Goal: Communication & Community: Answer question/provide support

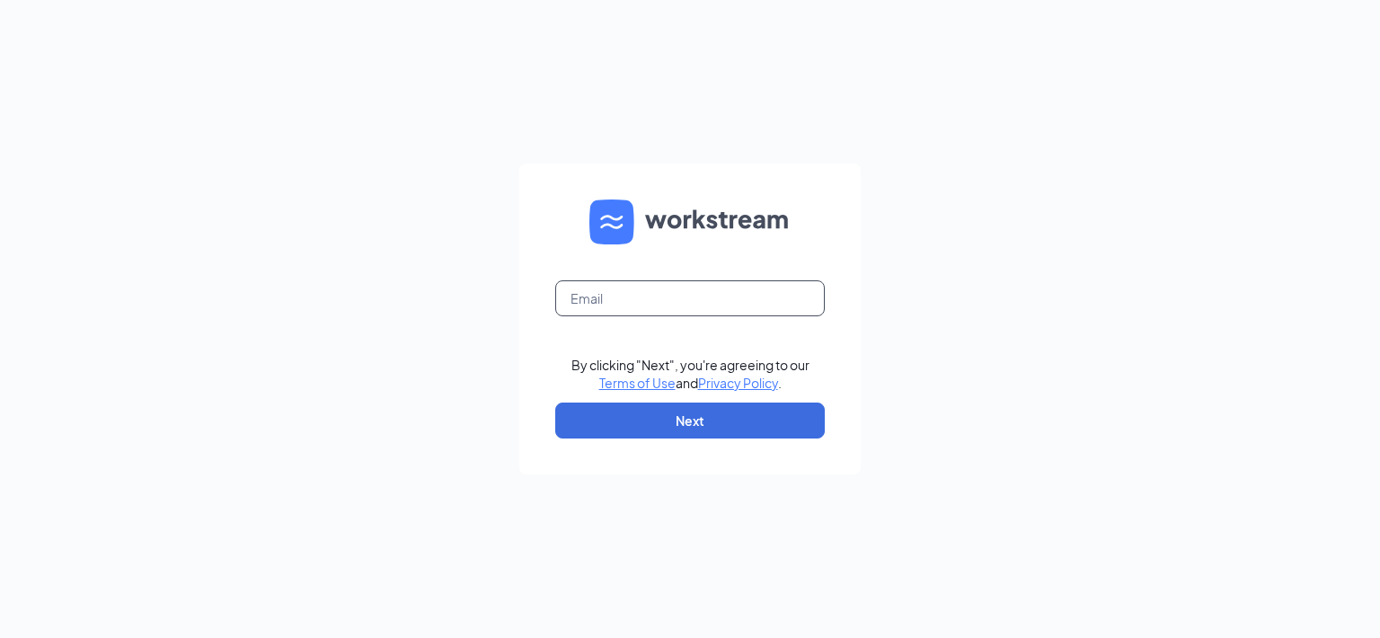
click at [626, 299] on input "text" at bounding box center [690, 298] width 270 height 36
type input "[EMAIL_ADDRESS][DOMAIN_NAME]"
click at [641, 415] on button "Next" at bounding box center [690, 421] width 270 height 36
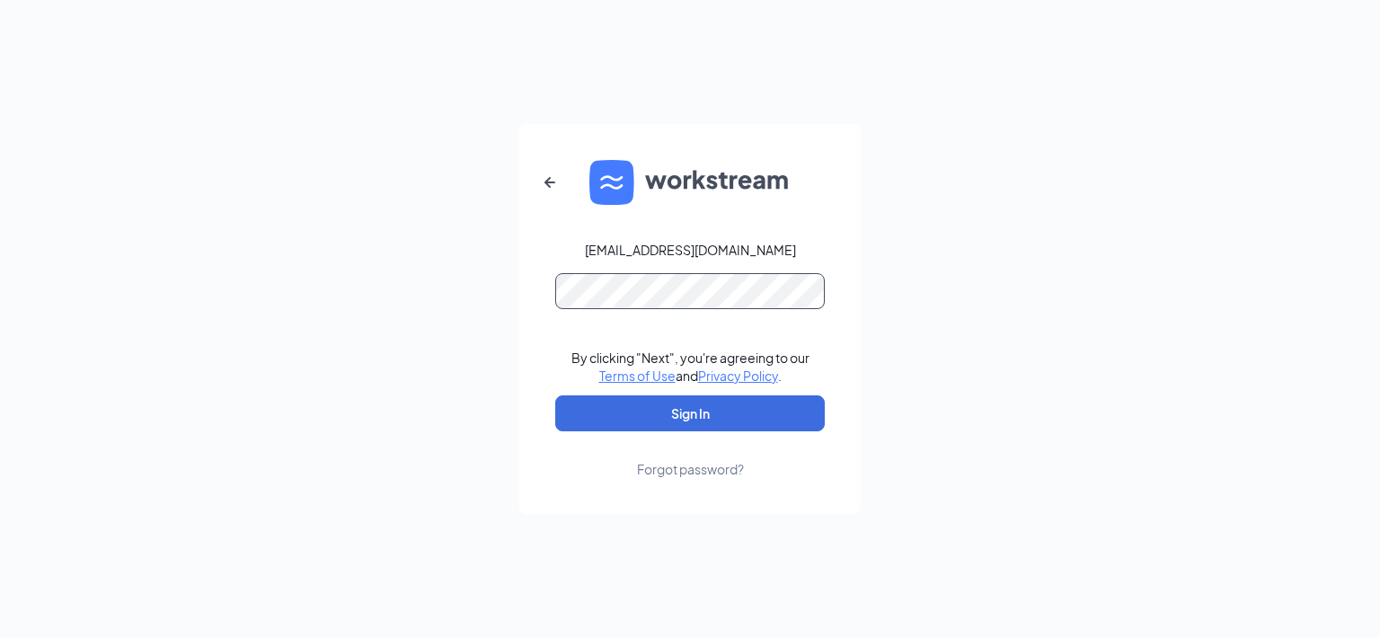
click at [555, 395] on button "Sign In" at bounding box center [690, 413] width 270 height 36
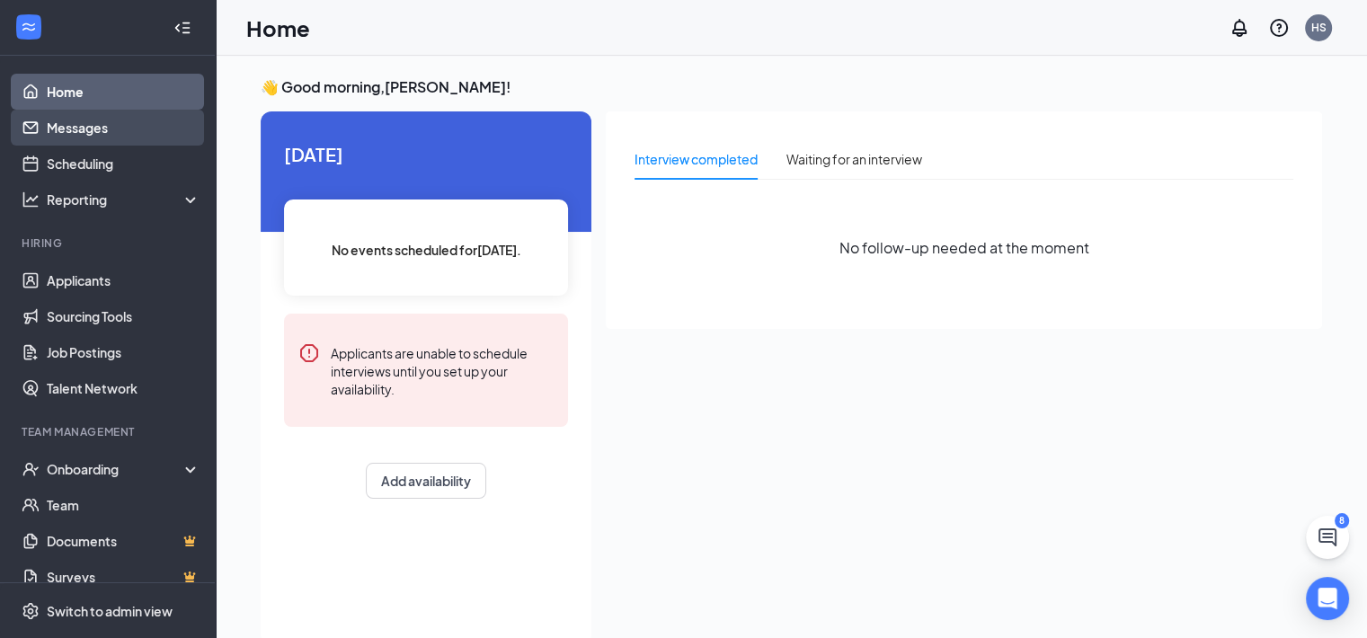
click at [109, 119] on link "Messages" at bounding box center [124, 128] width 154 height 36
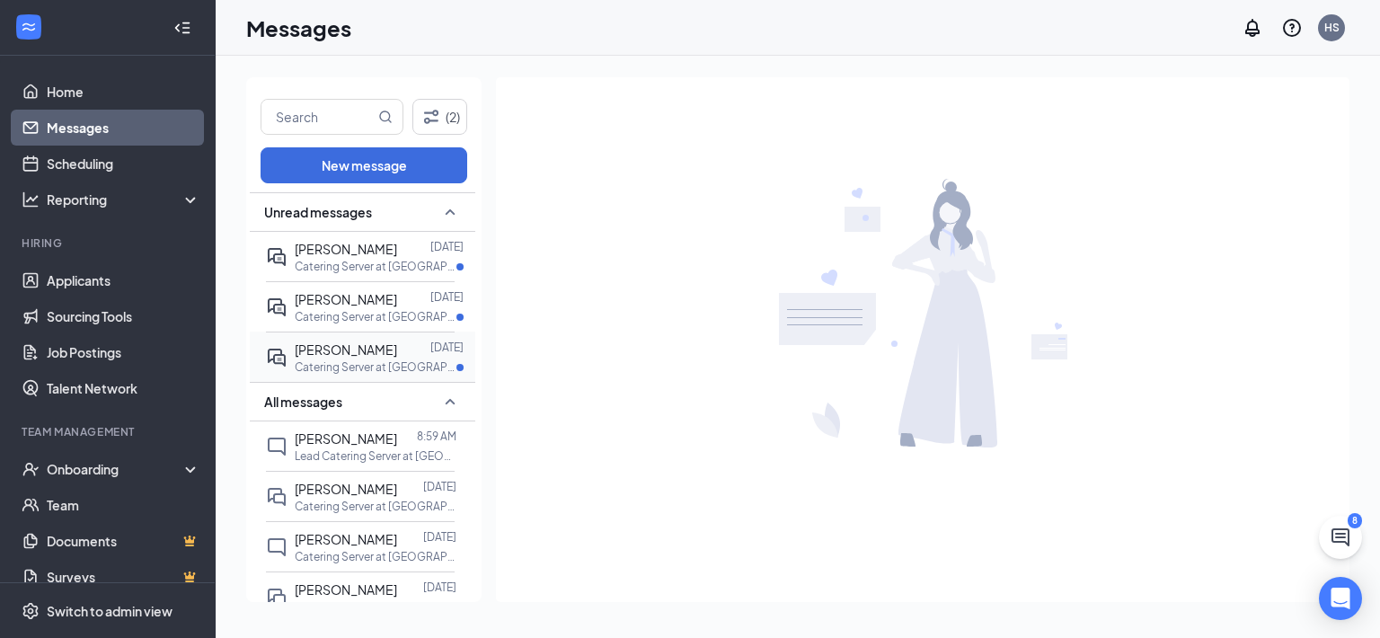
click at [334, 357] on div "Carly Barnes" at bounding box center [346, 350] width 102 height 20
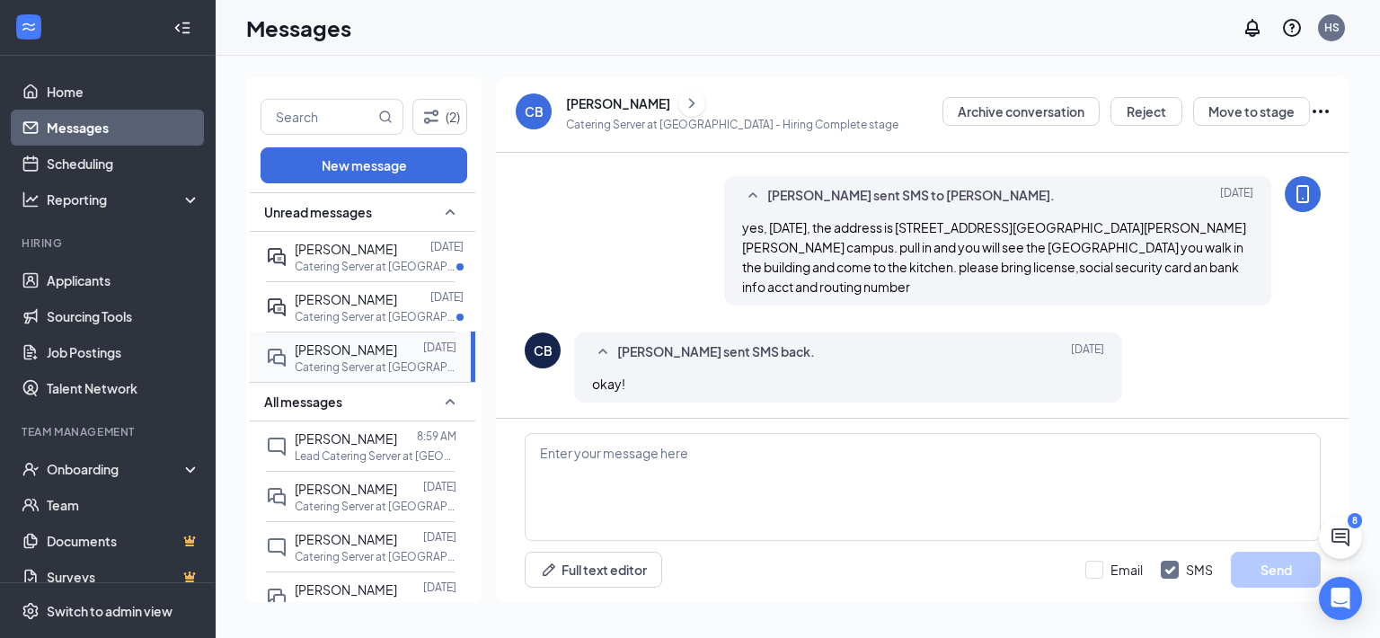
scroll to position [618, 0]
click at [769, 465] on textarea at bounding box center [923, 487] width 796 height 108
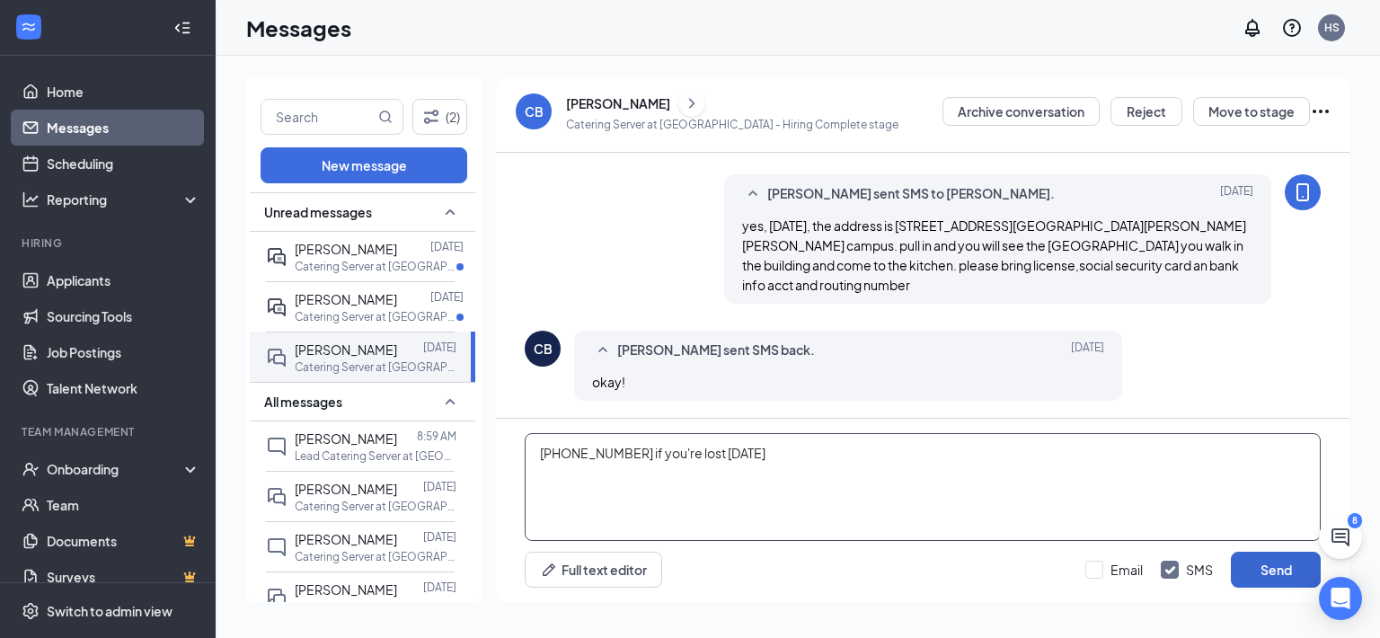
type textarea "618 980-6459 if you're lost monday"
click at [1302, 571] on button "Send" at bounding box center [1276, 570] width 90 height 36
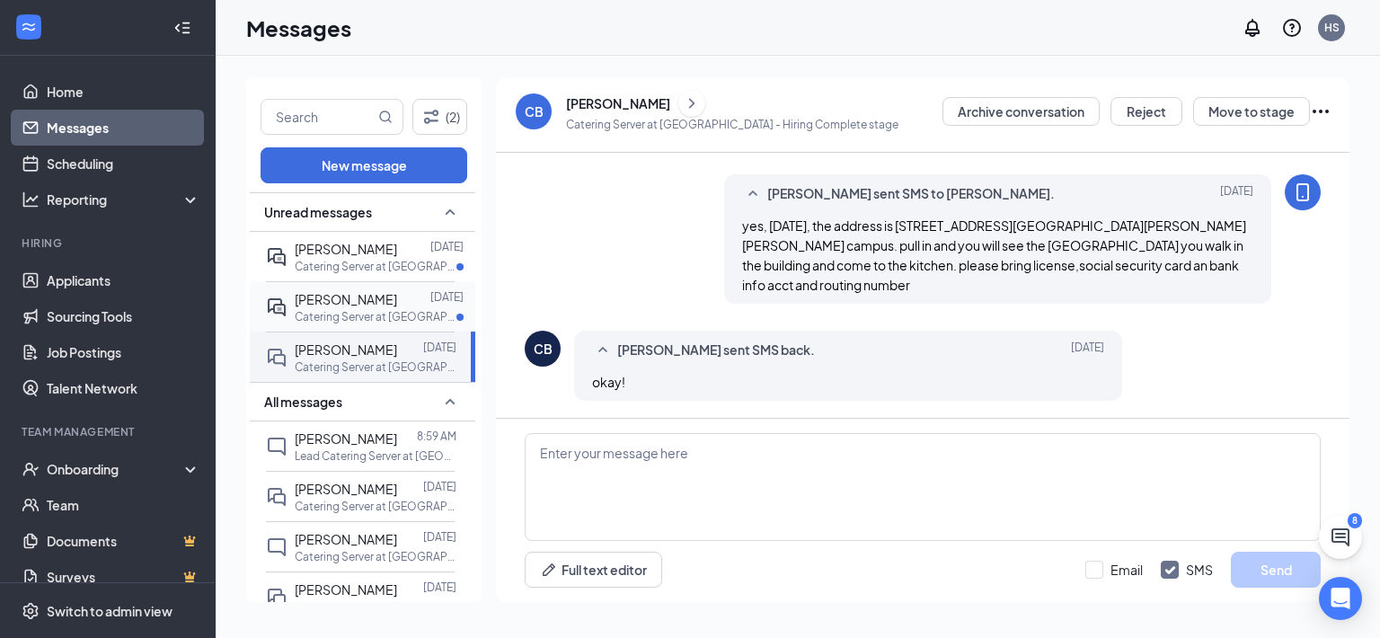
scroll to position [715, 0]
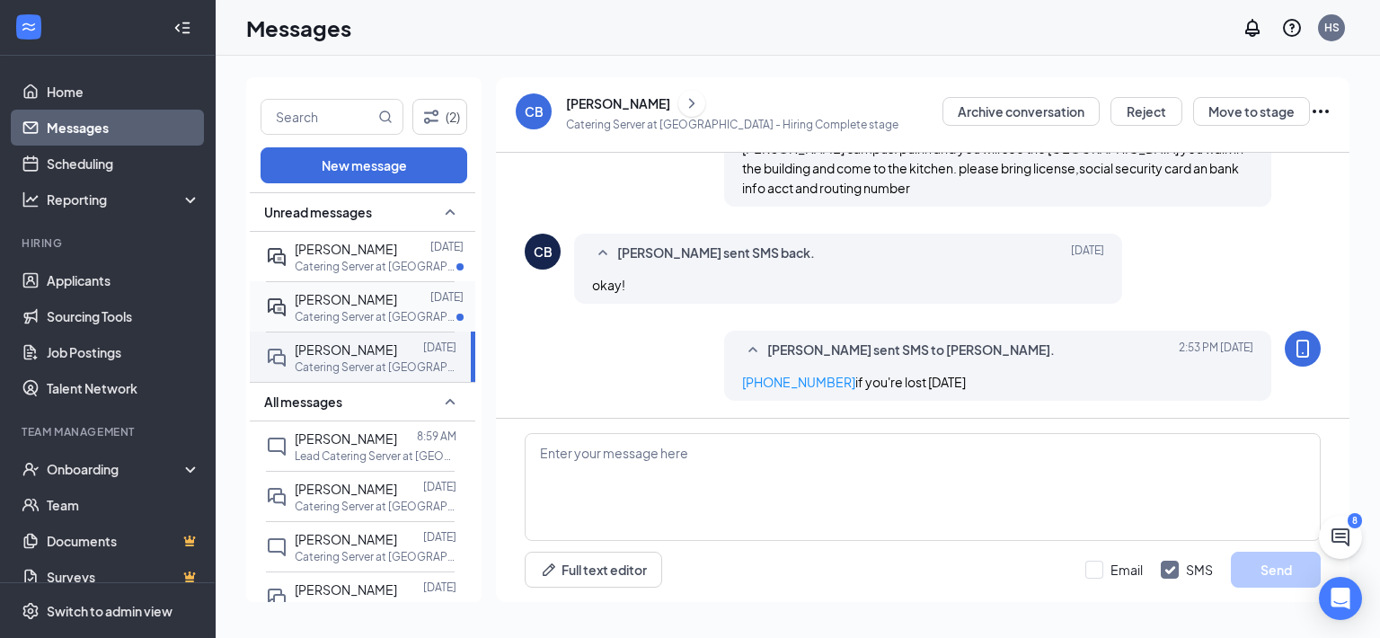
click at [309, 304] on span "Thomas Brodt" at bounding box center [346, 299] width 102 height 16
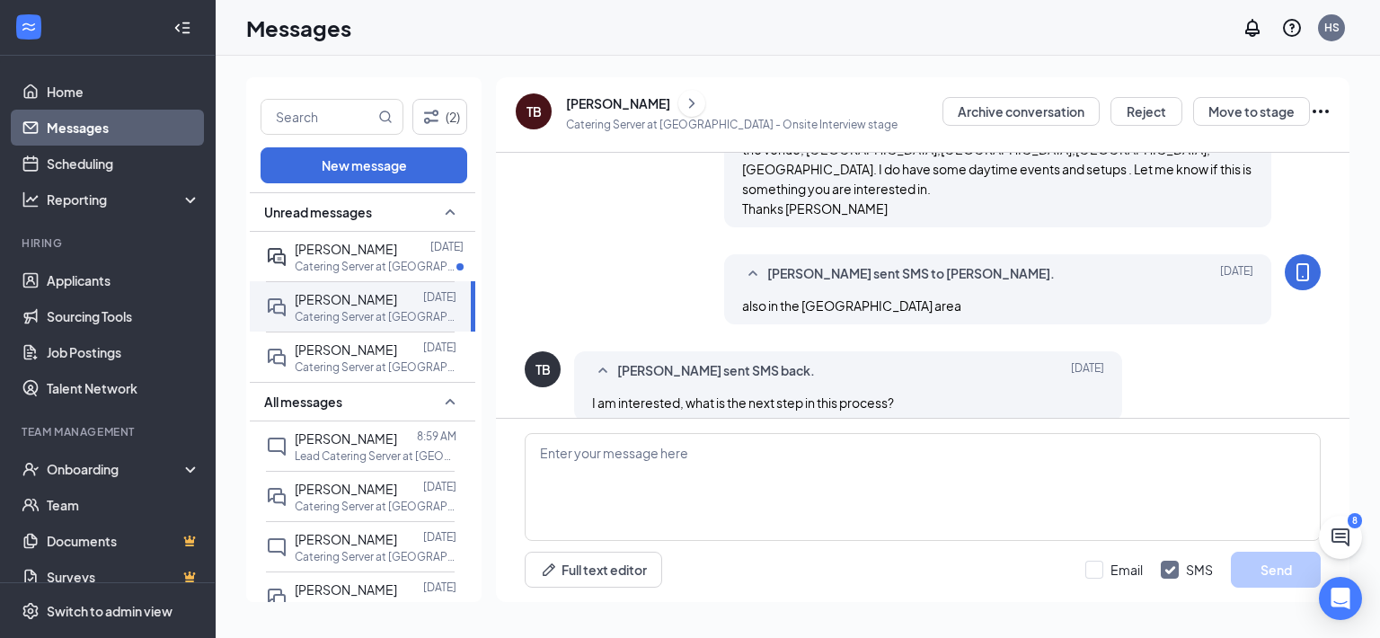
scroll to position [636, 0]
click at [673, 483] on textarea at bounding box center [923, 487] width 796 height 108
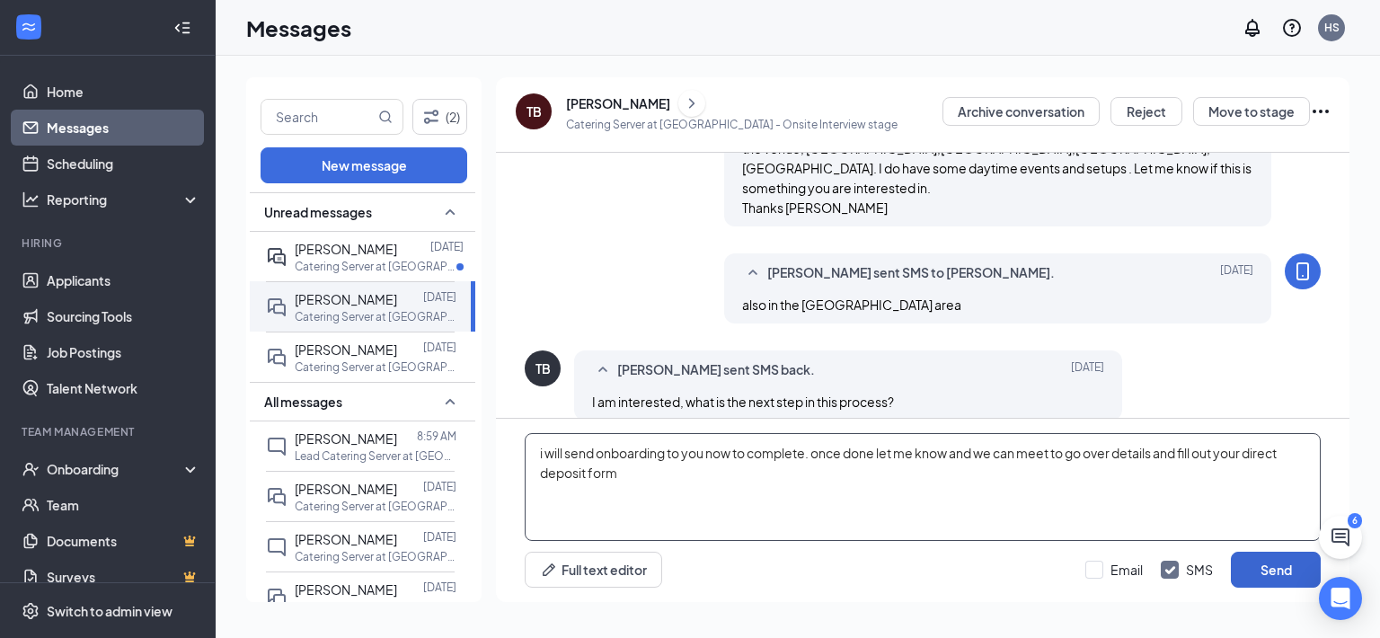
type textarea "i will send onboarding to you now to complete. once done let me know and we can…"
click at [1303, 563] on button "Send" at bounding box center [1276, 570] width 90 height 36
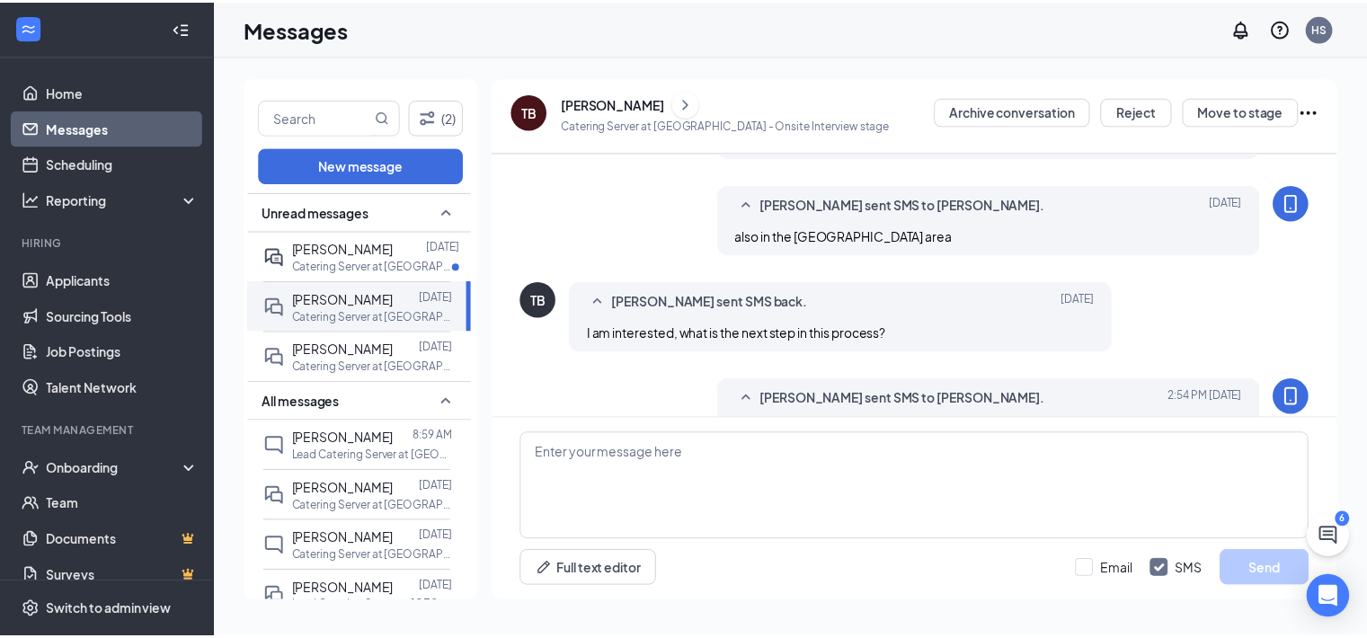
scroll to position [754, 0]
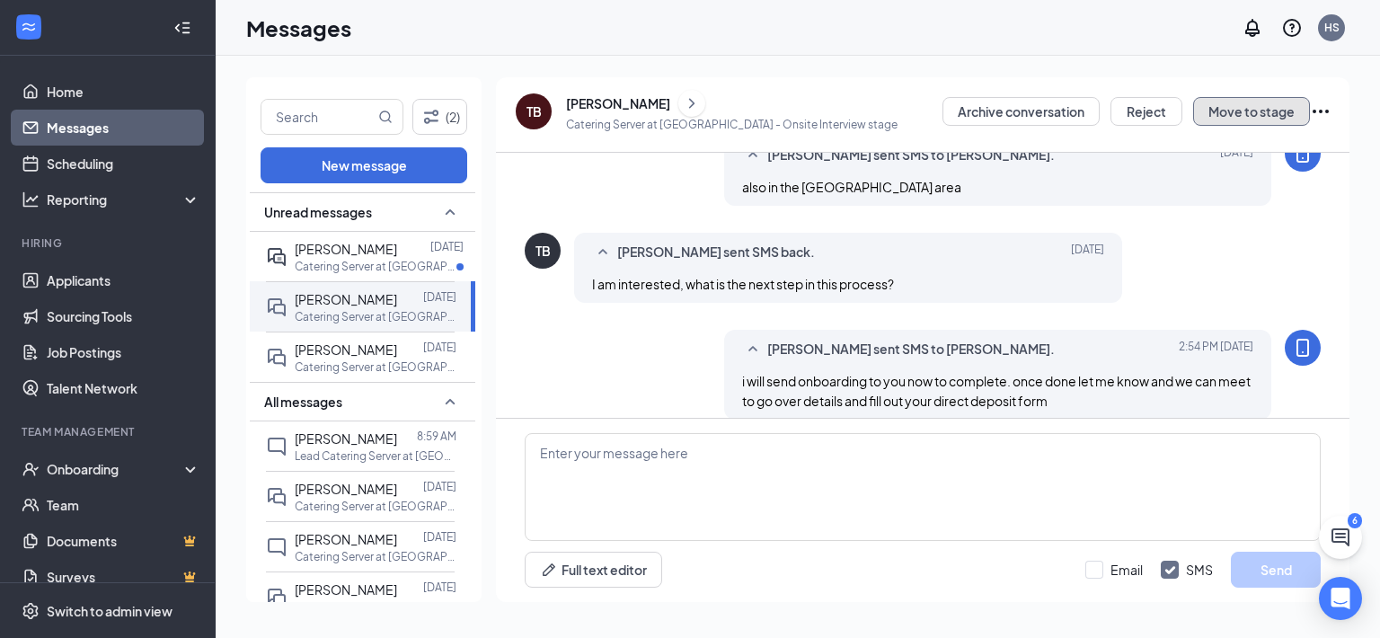
click at [1244, 105] on button "Move to stage" at bounding box center [1251, 111] width 117 height 29
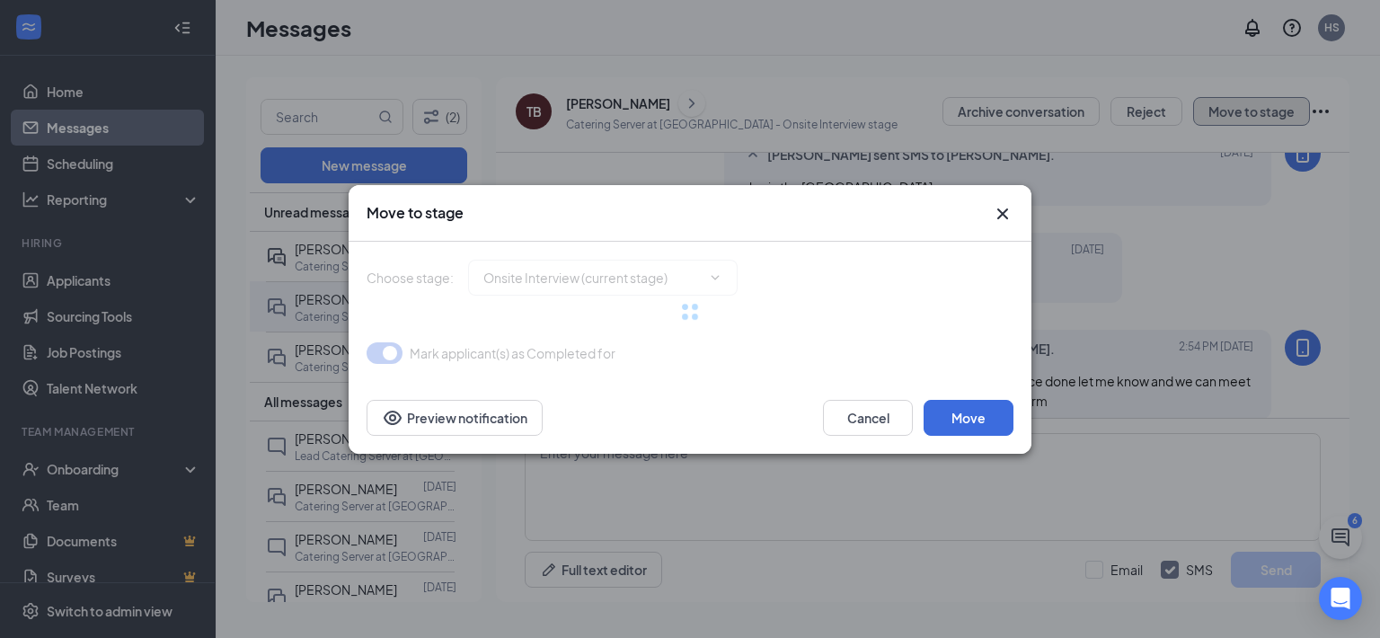
type input "Hiring Complete (final stage)"
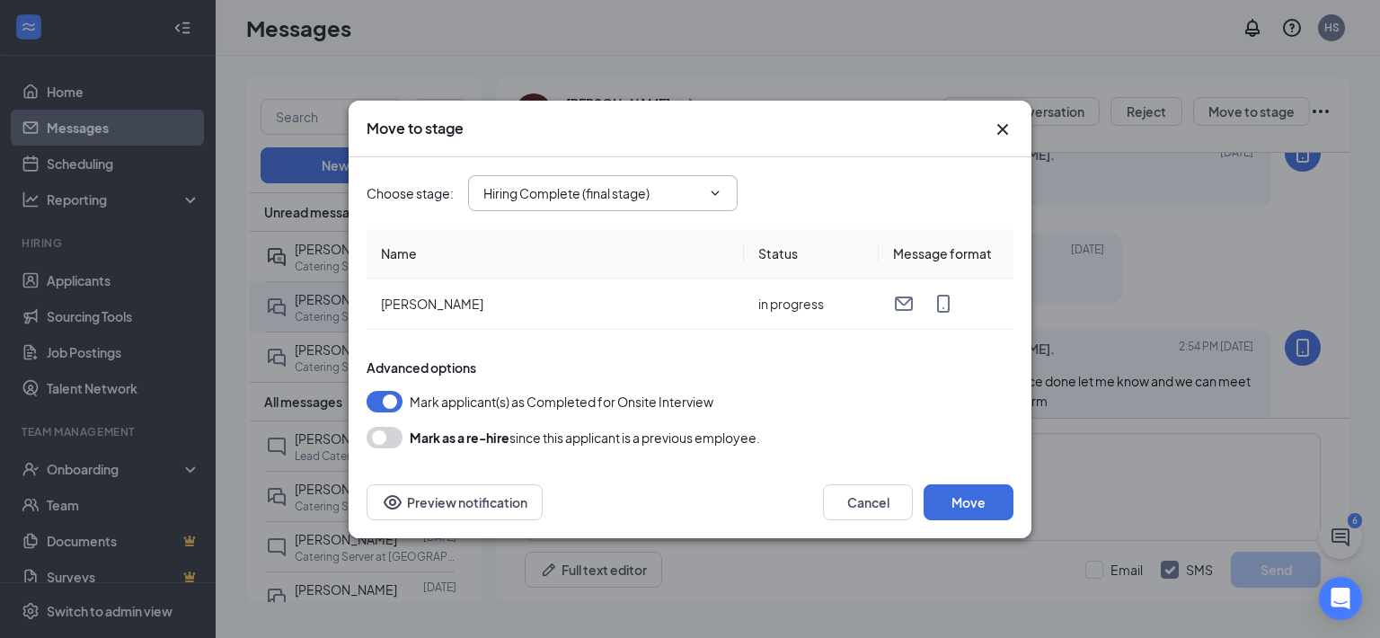
click at [716, 190] on icon "ChevronDown" at bounding box center [715, 193] width 14 height 14
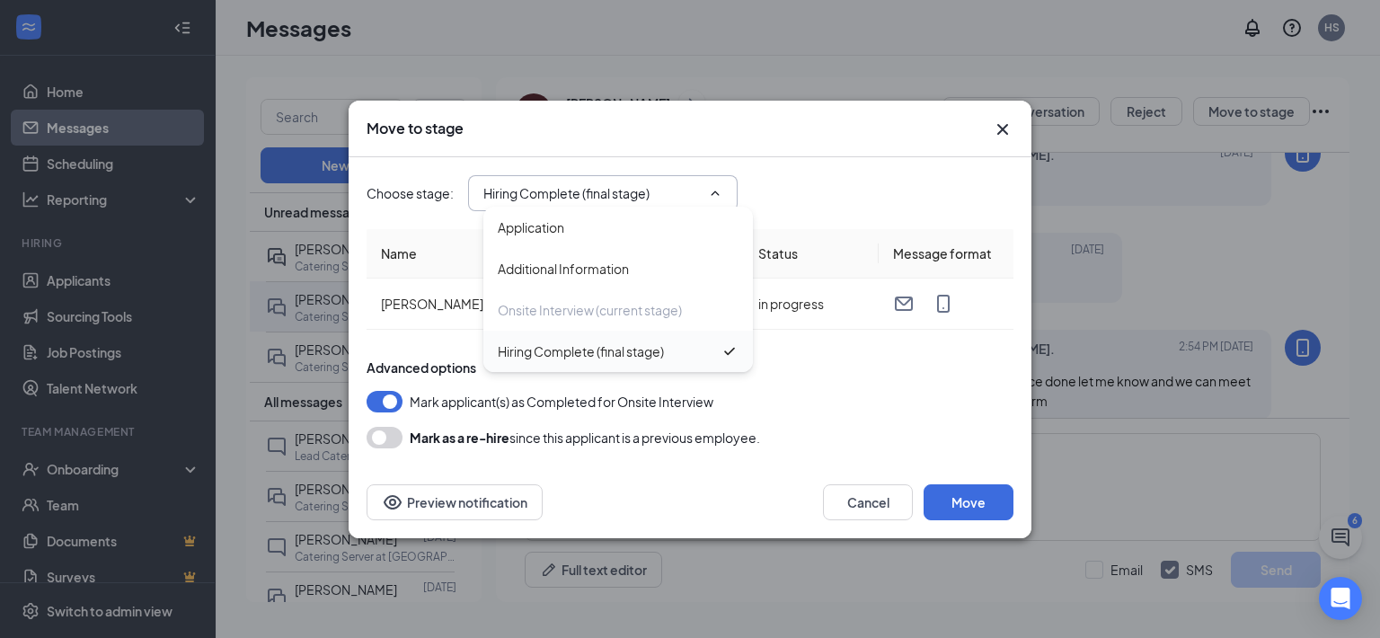
click at [666, 357] on div "Hiring Complete (final stage)" at bounding box center [609, 351] width 223 height 20
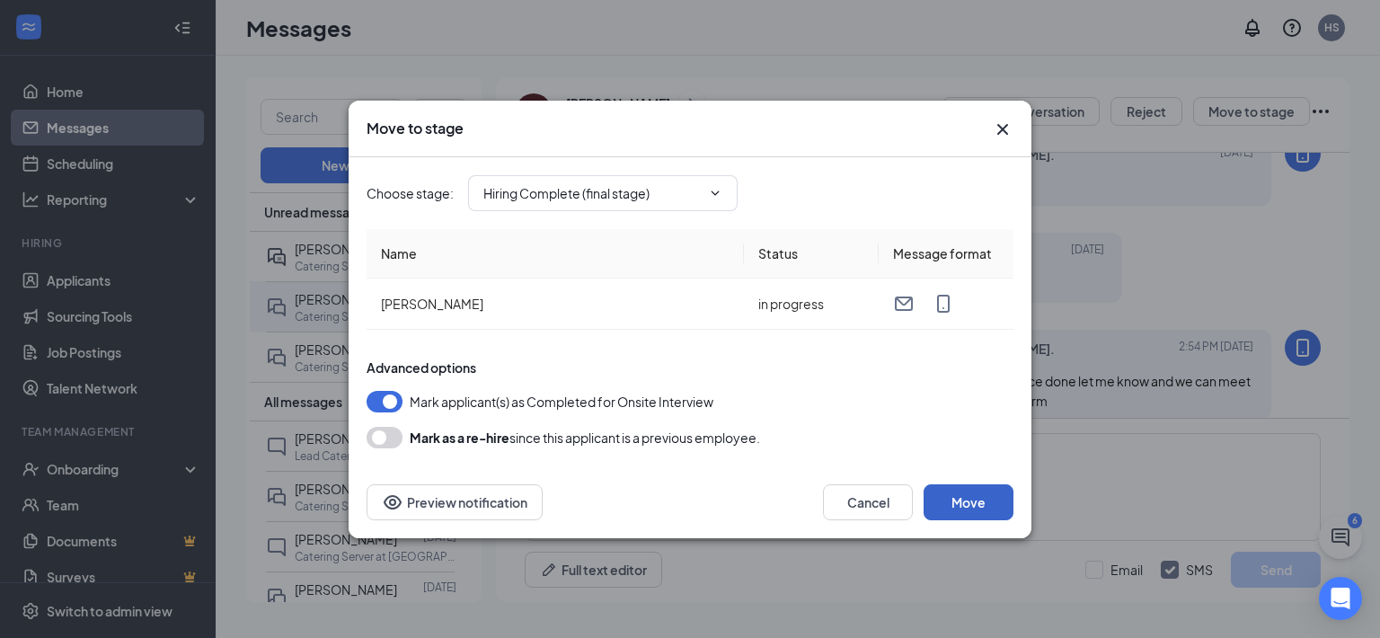
click at [985, 499] on button "Move" at bounding box center [969, 502] width 90 height 36
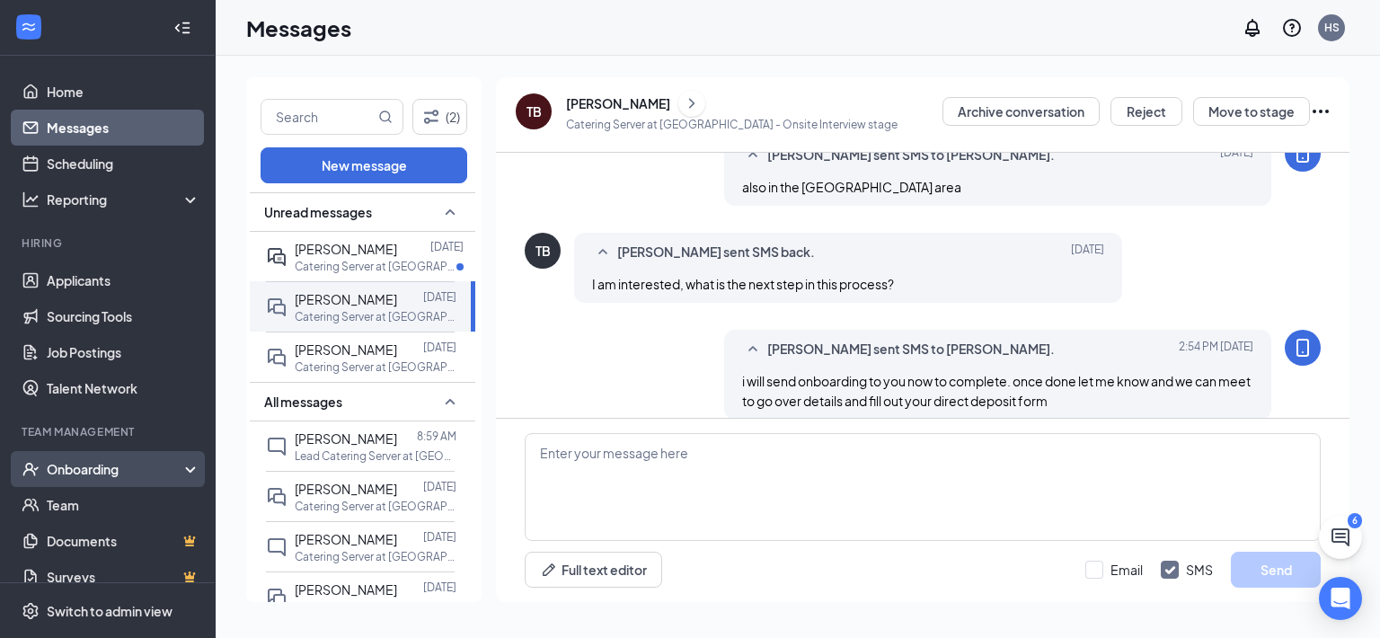
click at [61, 469] on div "Onboarding" at bounding box center [116, 469] width 138 height 18
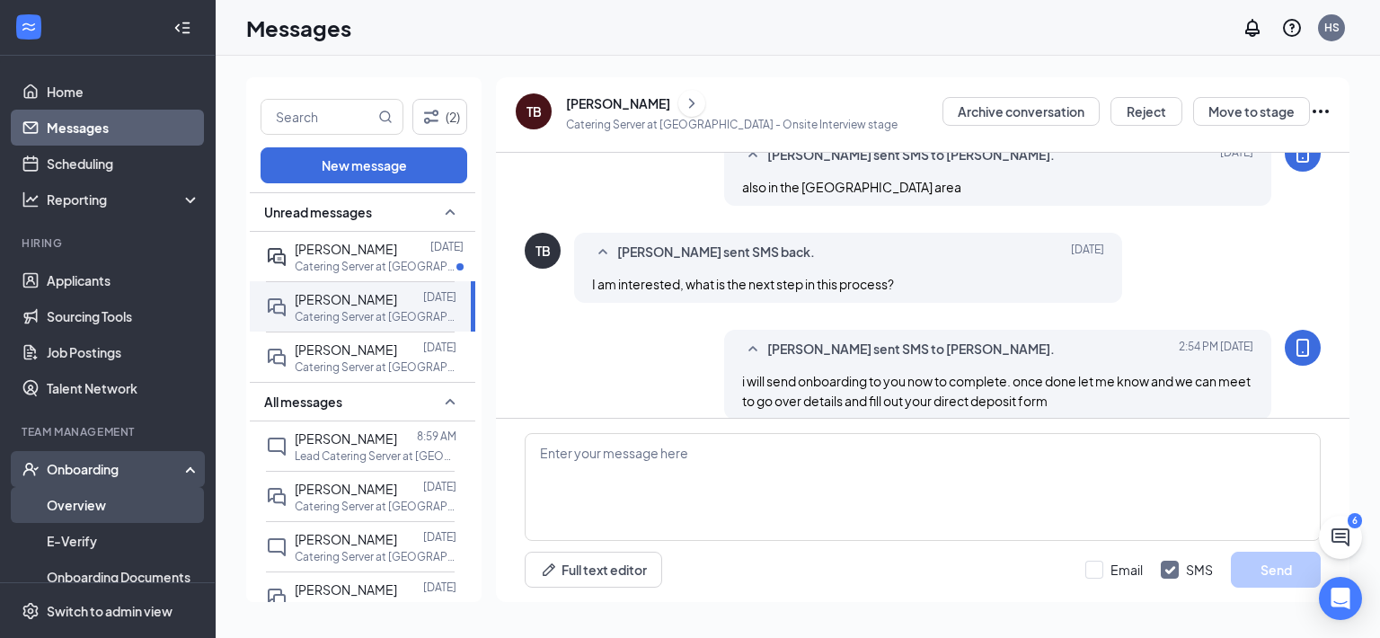
click at [74, 500] on link "Overview" at bounding box center [124, 505] width 154 height 36
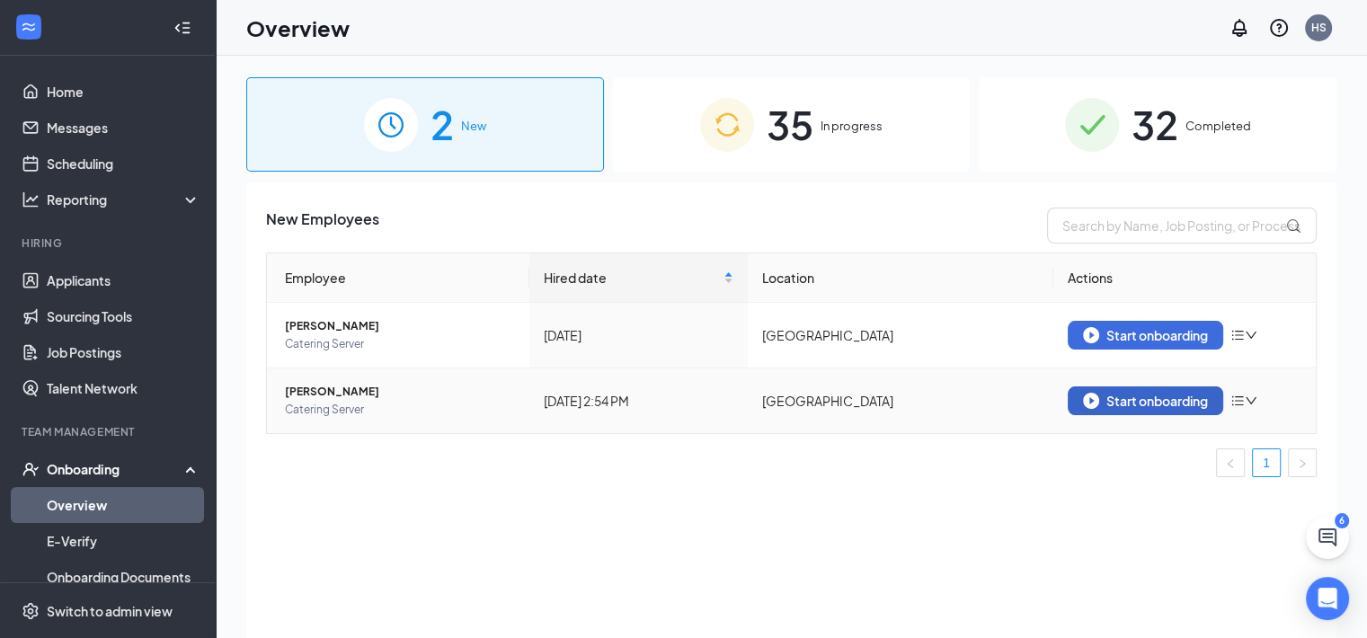
click at [1173, 395] on div "Start onboarding" at bounding box center [1145, 401] width 125 height 16
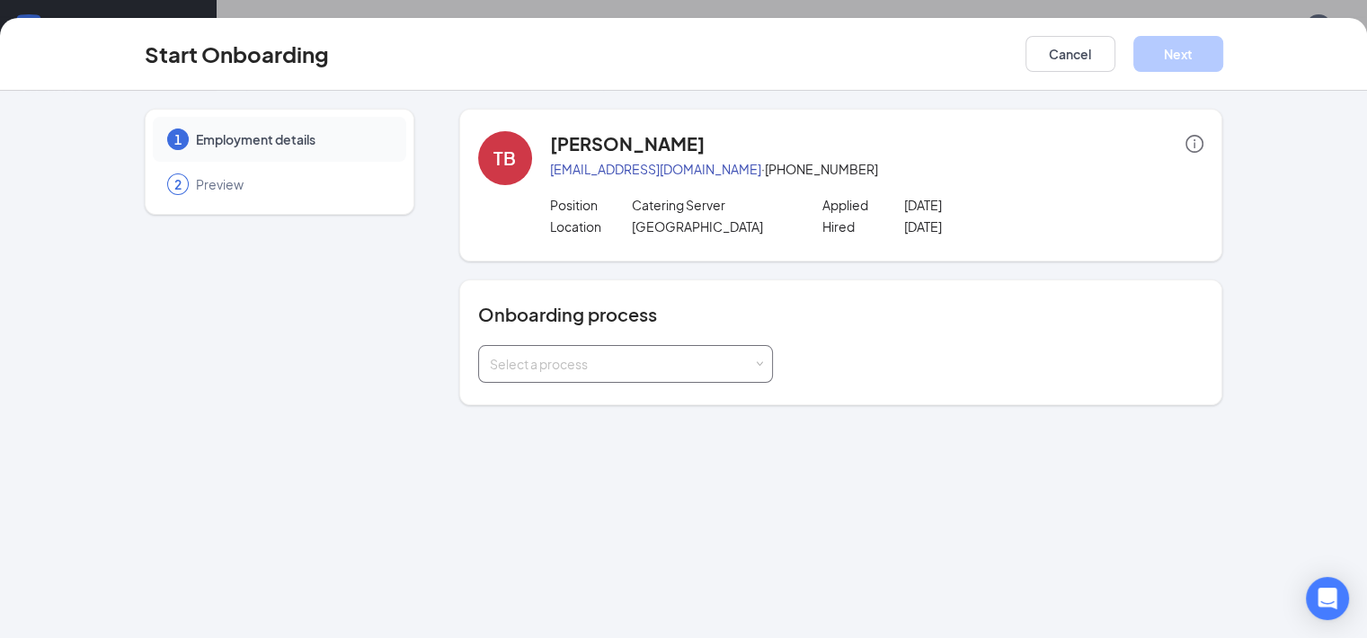
click at [595, 360] on div "Select a process" at bounding box center [621, 364] width 263 height 18
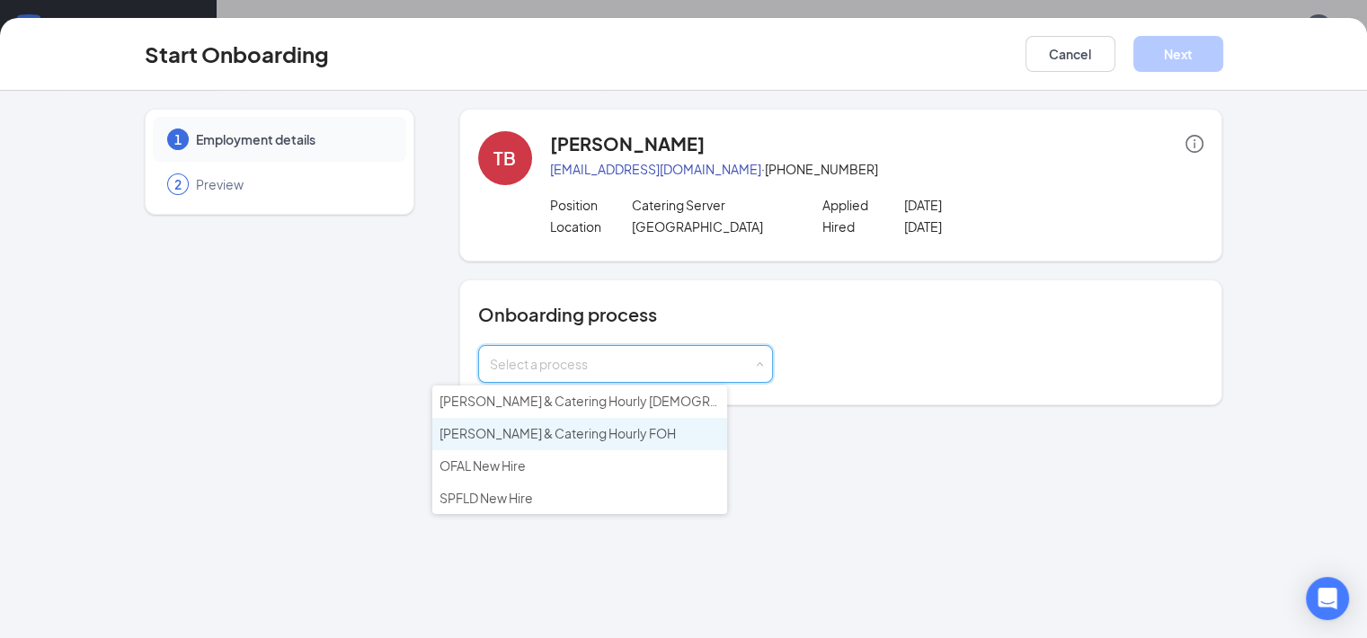
click at [578, 436] on span "EDW & Catering Hourly FOH" at bounding box center [557, 433] width 236 height 16
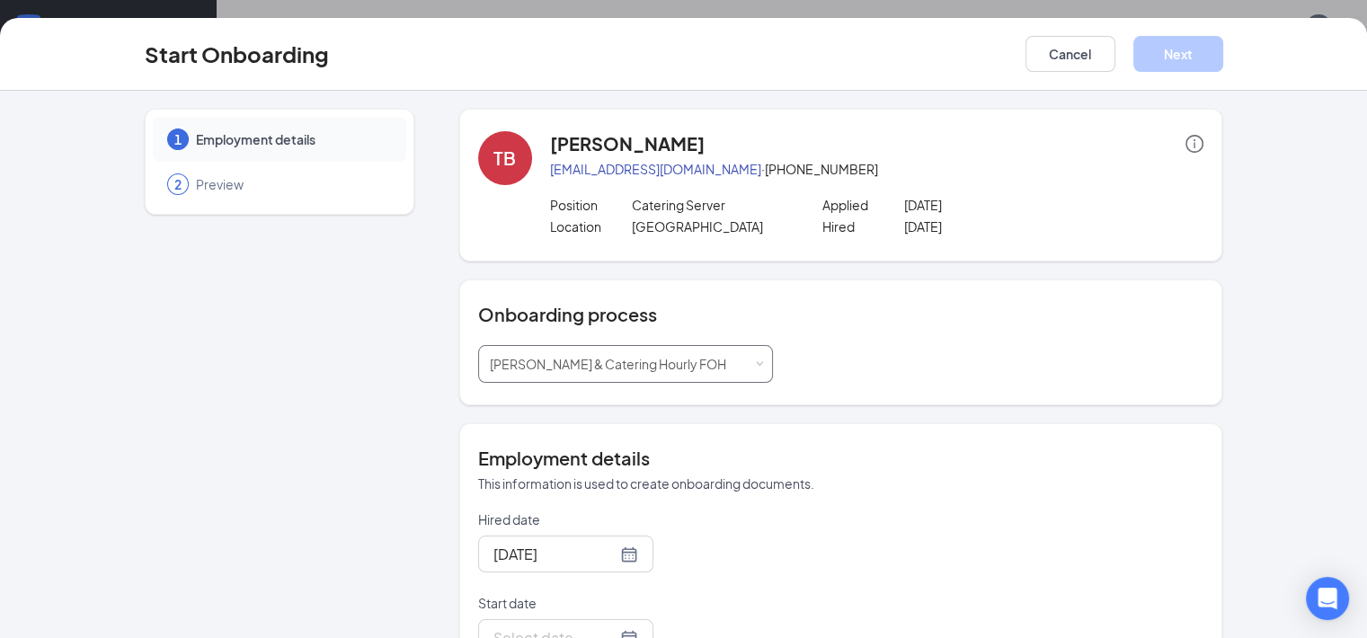
scroll to position [180, 0]
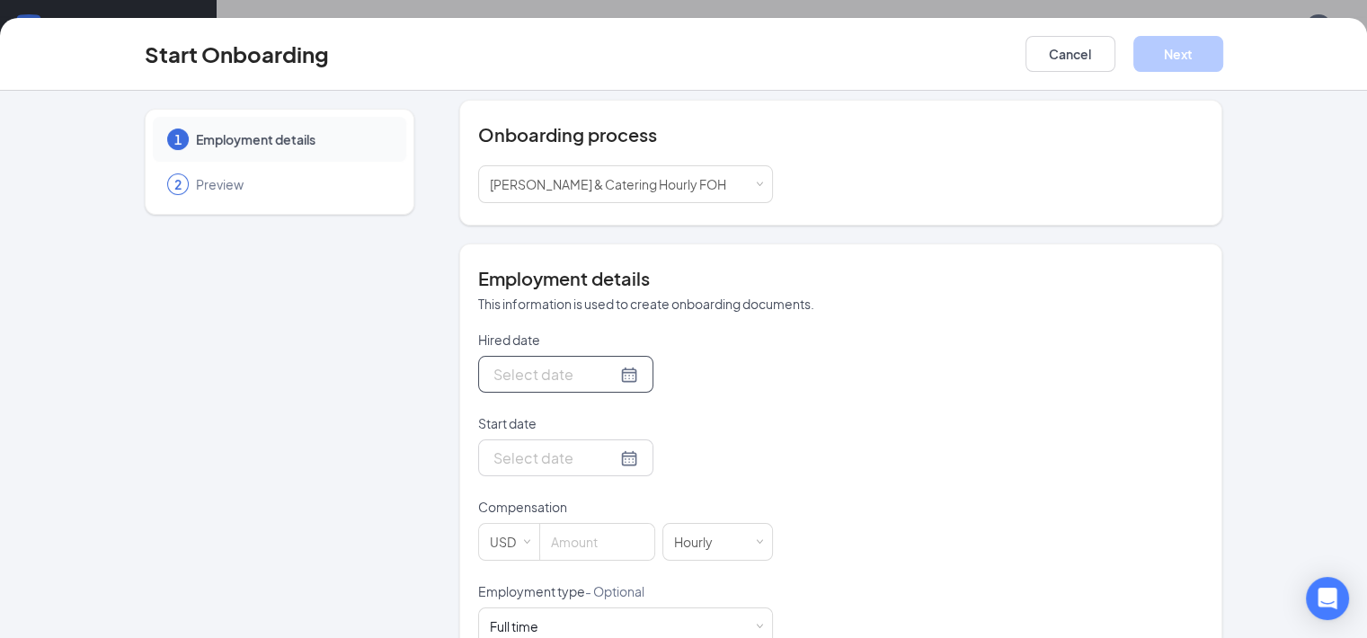
click at [565, 368] on div at bounding box center [565, 374] width 145 height 22
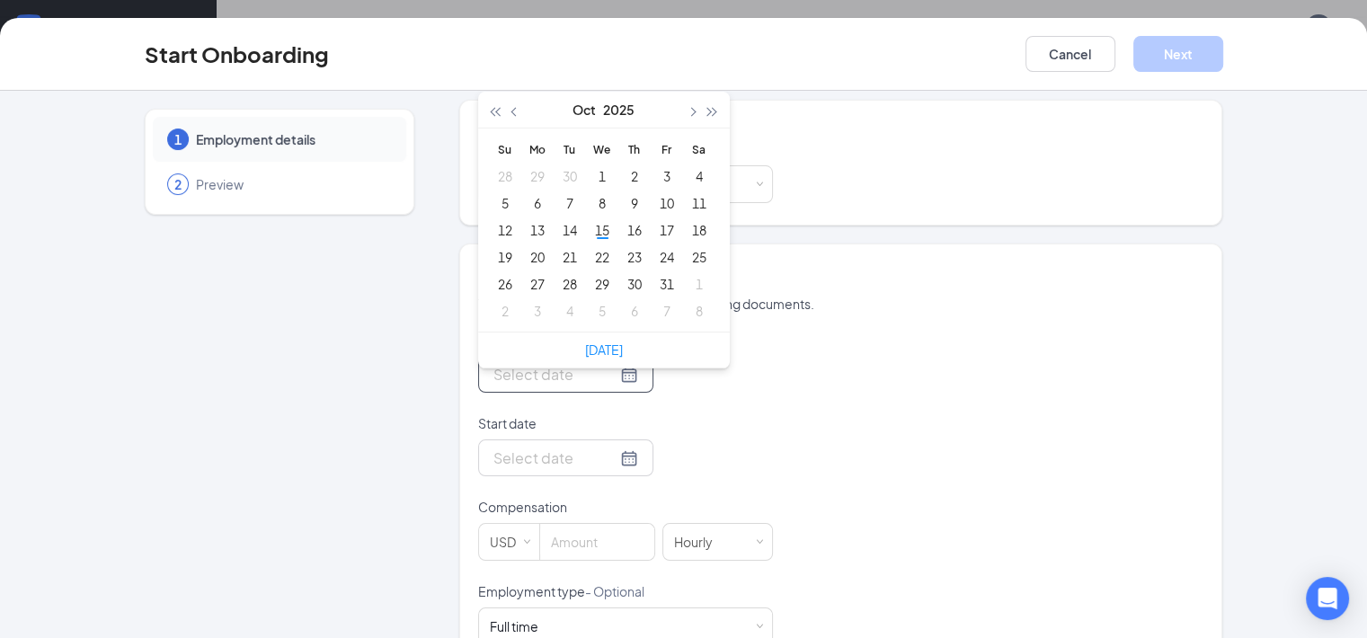
click at [565, 376] on div at bounding box center [565, 374] width 145 height 22
type input "Oct 24, 2025"
click at [656, 254] on div "24" at bounding box center [667, 257] width 22 height 22
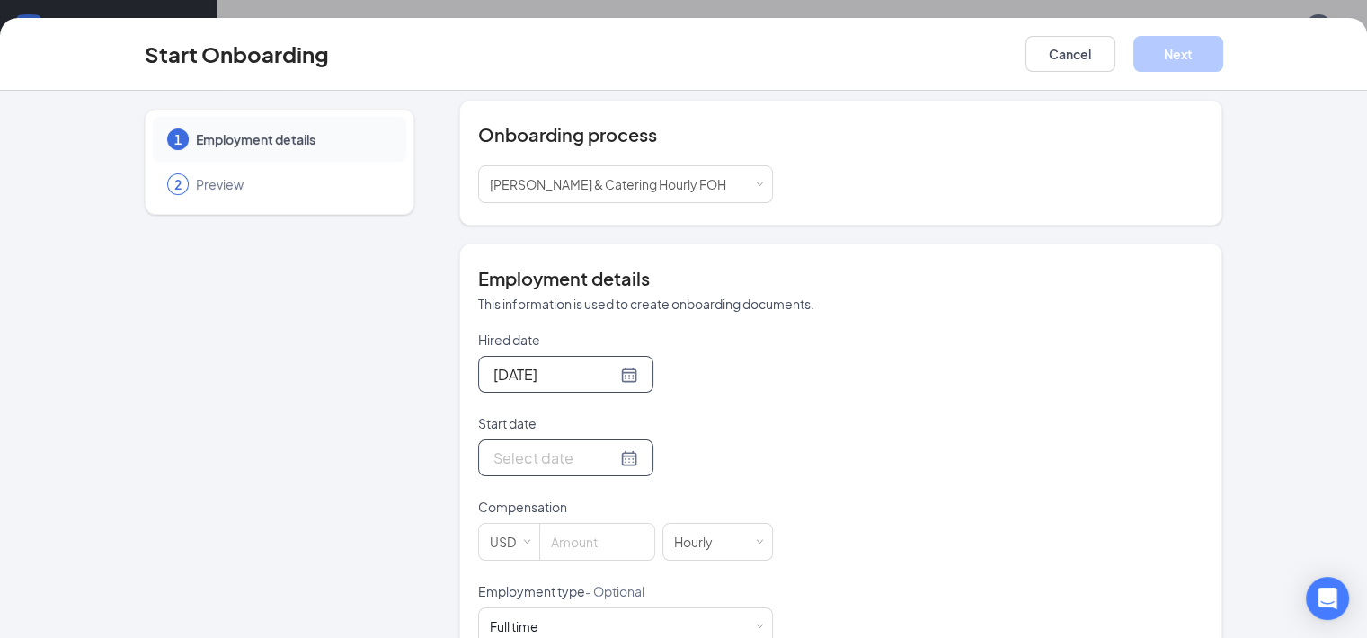
click at [564, 456] on div at bounding box center [565, 458] width 145 height 22
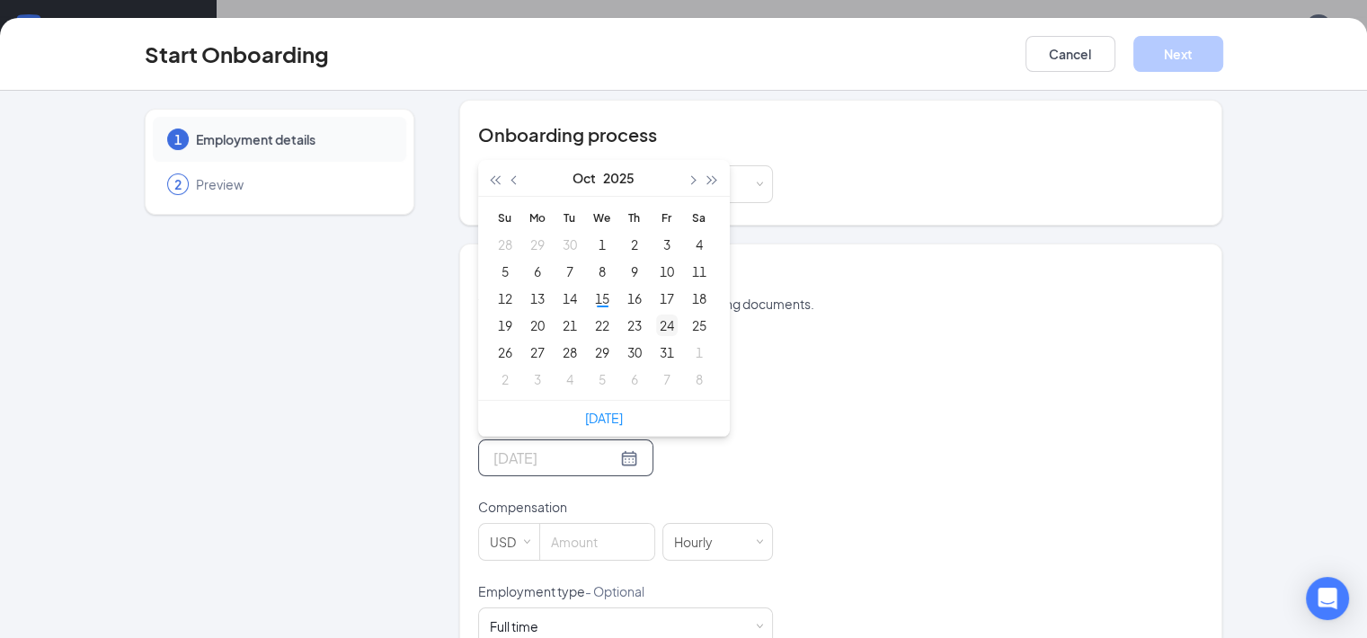
type input "Oct 24, 2025"
click at [656, 324] on div "24" at bounding box center [667, 325] width 22 height 22
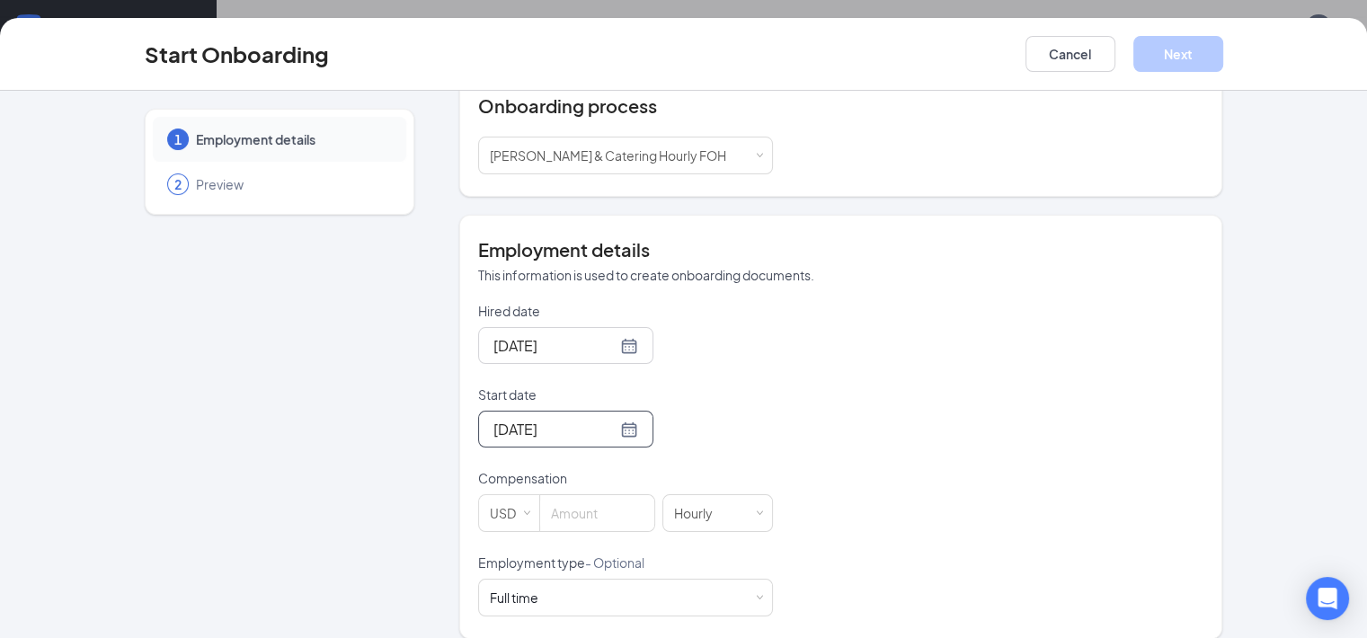
scroll to position [226, 0]
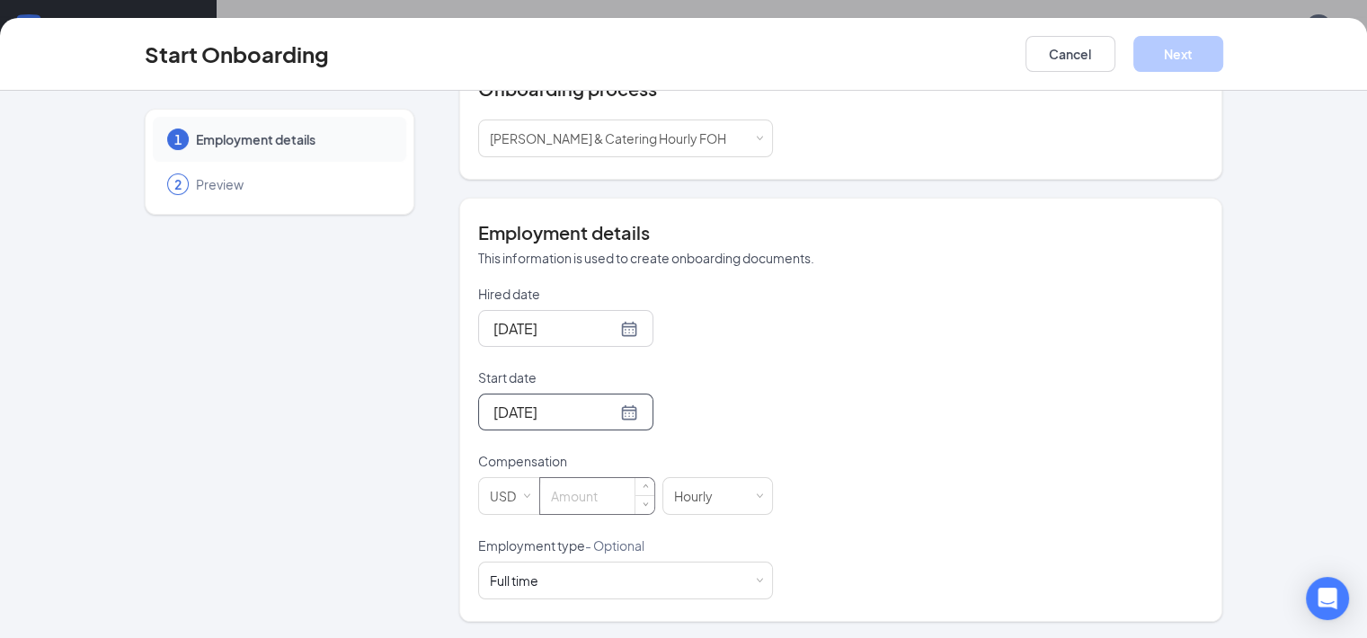
click at [544, 500] on input at bounding box center [597, 496] width 114 height 36
type input "14"
click at [519, 580] on div "Full time Works 30+ hours per week and is reasonably expected to work" at bounding box center [625, 580] width 271 height 36
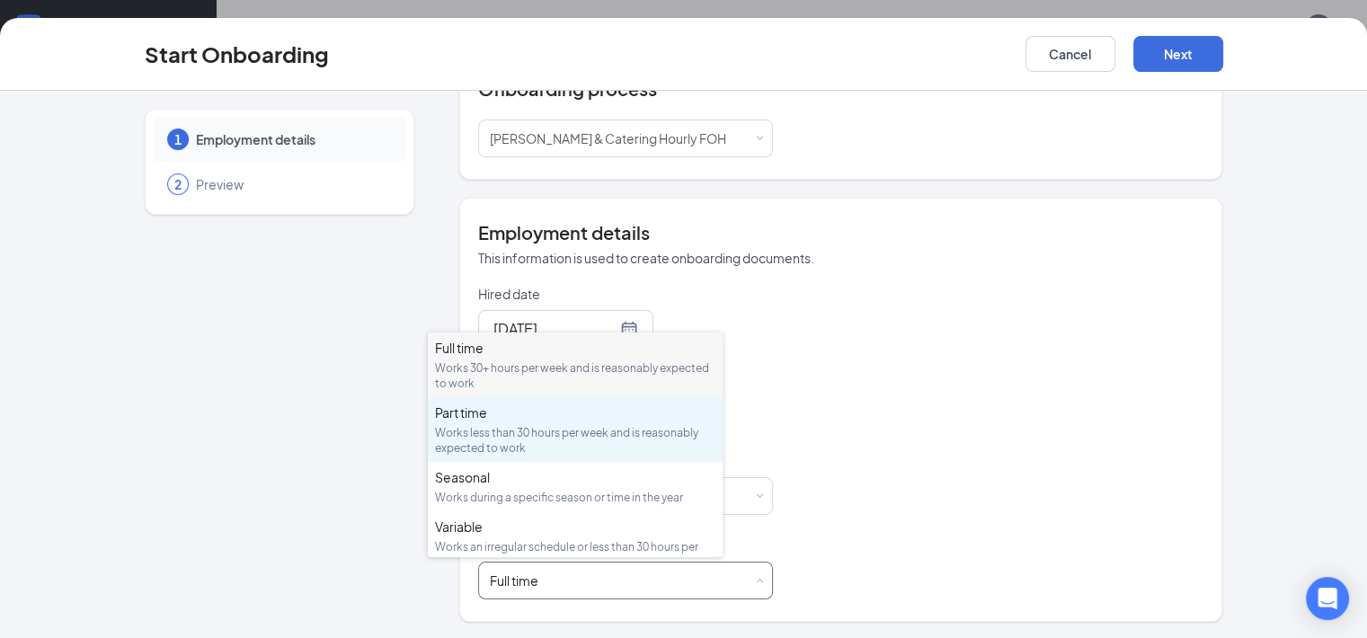
click at [521, 420] on div "Part time Works less than 30 hours per week and is reasonably expected to work" at bounding box center [575, 429] width 280 height 52
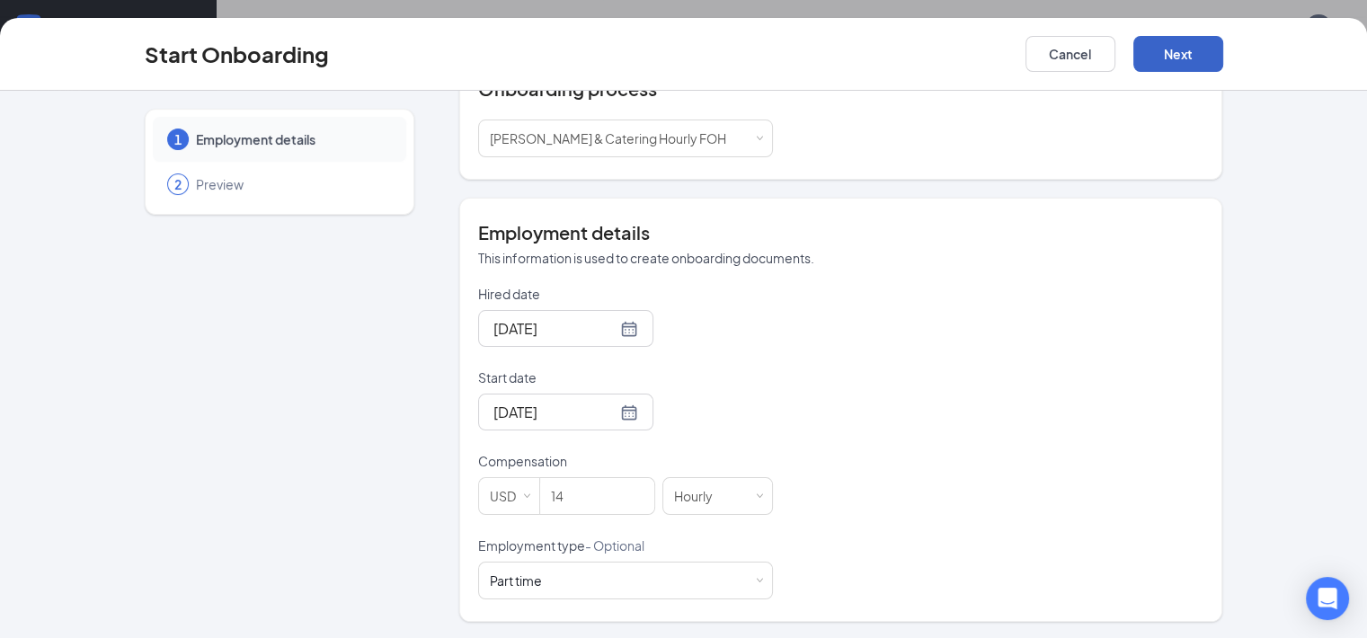
click at [1223, 58] on button "Next" at bounding box center [1178, 54] width 90 height 36
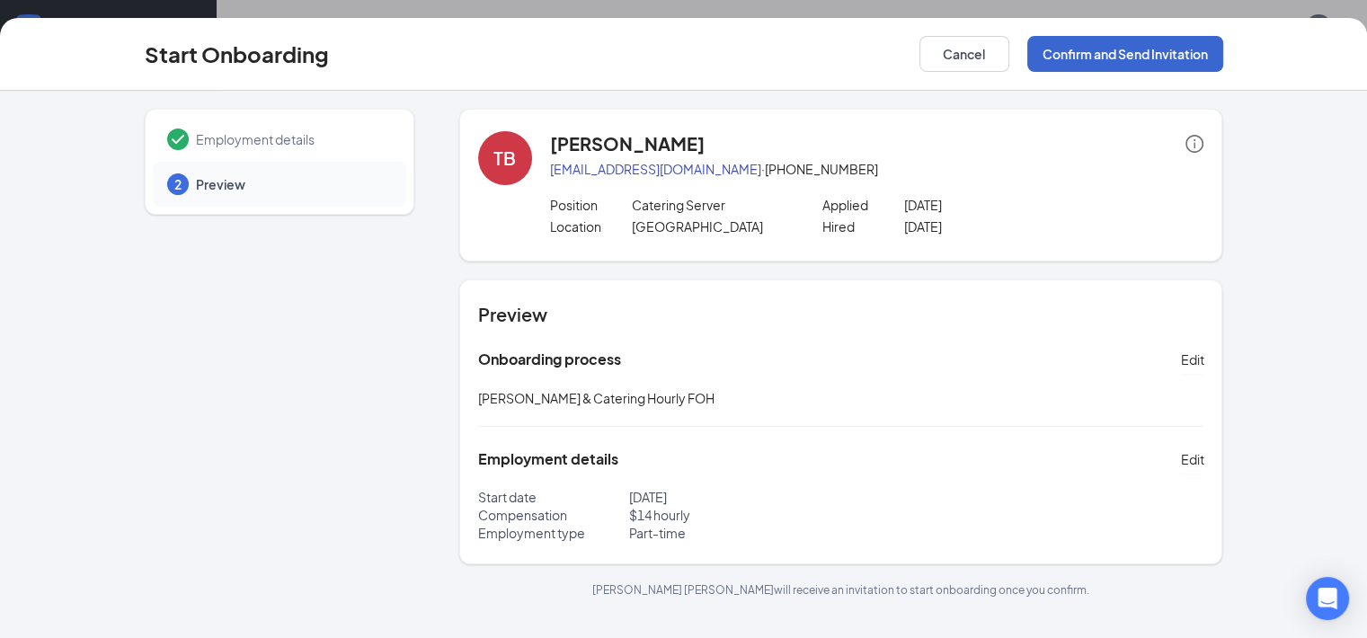
scroll to position [0, 0]
click at [1223, 59] on button "Confirm and Send Invitation" at bounding box center [1125, 54] width 196 height 36
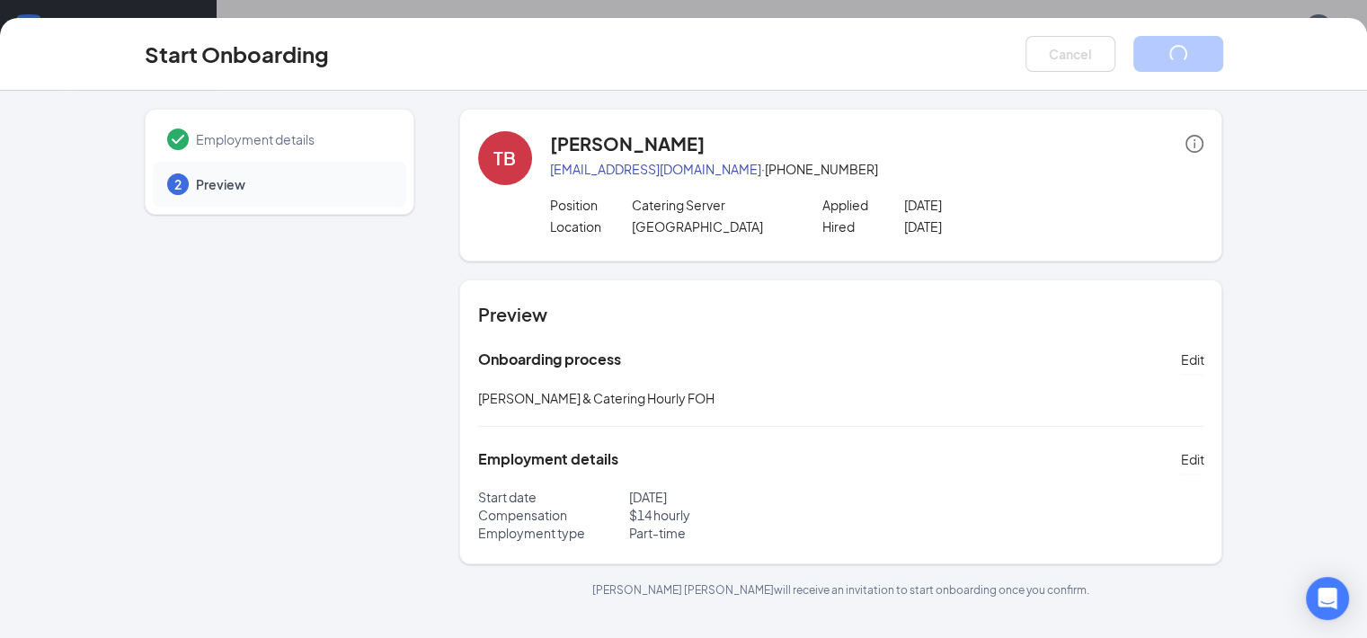
click at [1223, 59] on div "Cancel" at bounding box center [1124, 54] width 198 height 36
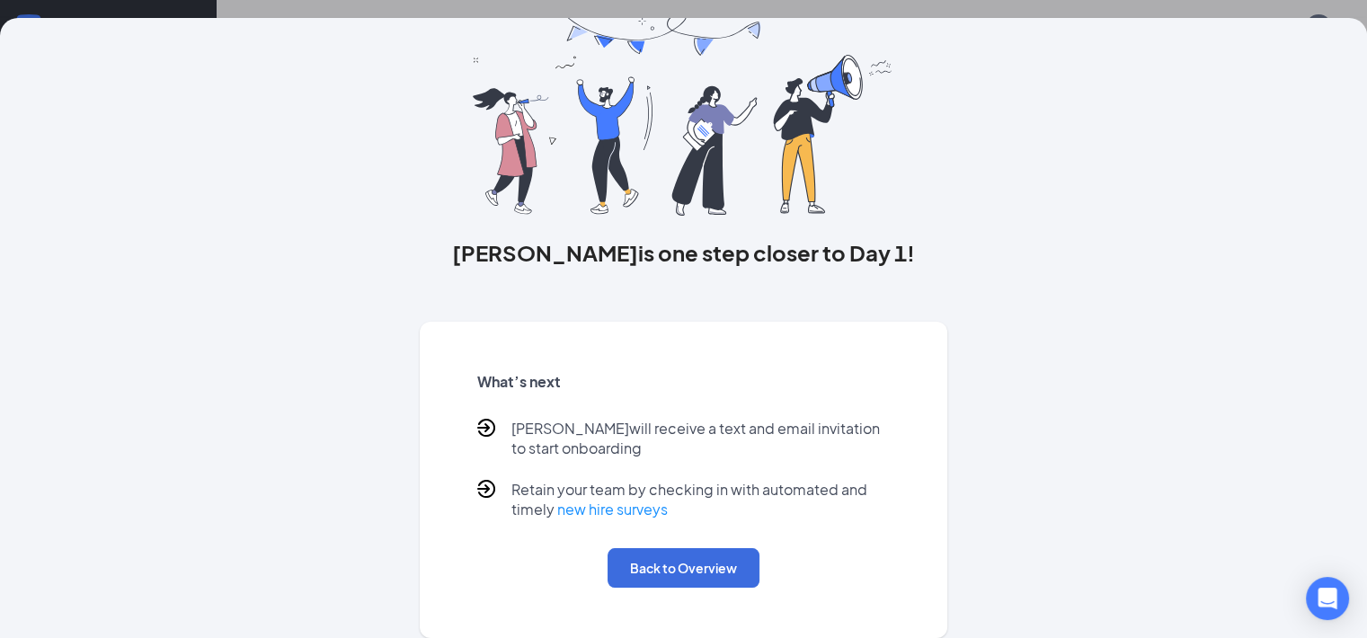
scroll to position [95, 0]
click at [709, 577] on button "Back to Overview" at bounding box center [683, 568] width 152 height 40
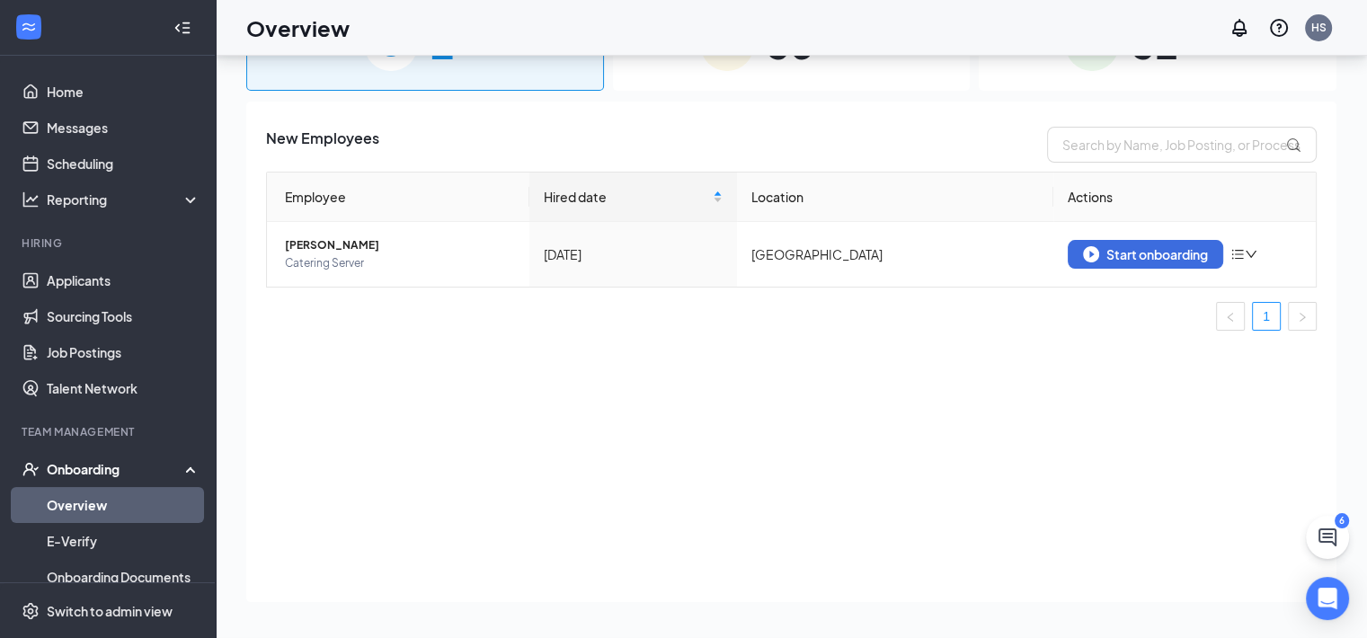
scroll to position [0, 0]
click at [82, 132] on link "Messages" at bounding box center [124, 128] width 154 height 36
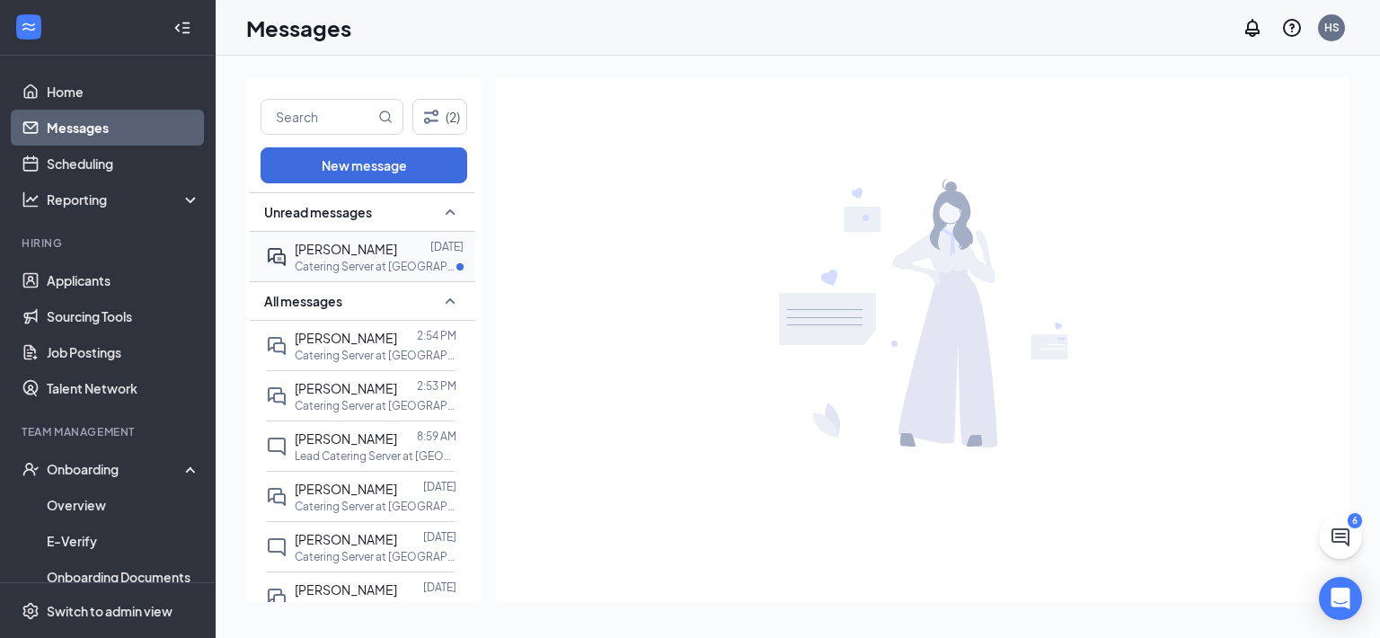
click at [397, 257] on div at bounding box center [413, 249] width 33 height 20
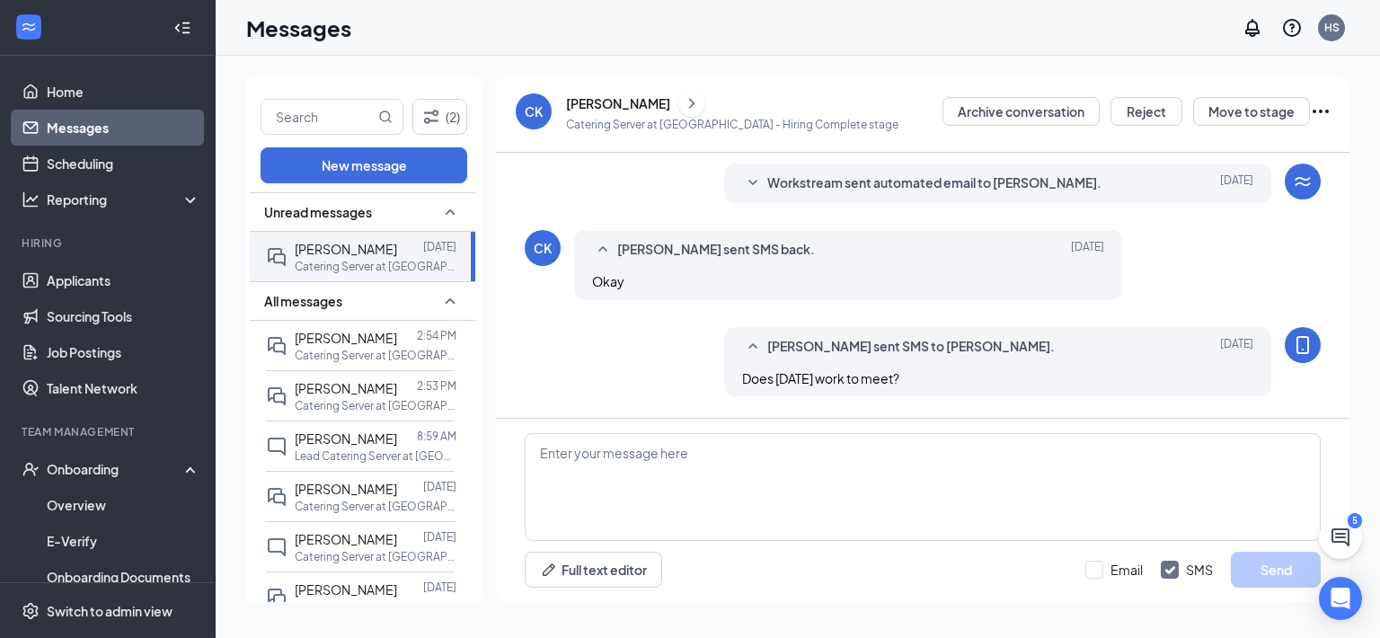
scroll to position [420, 0]
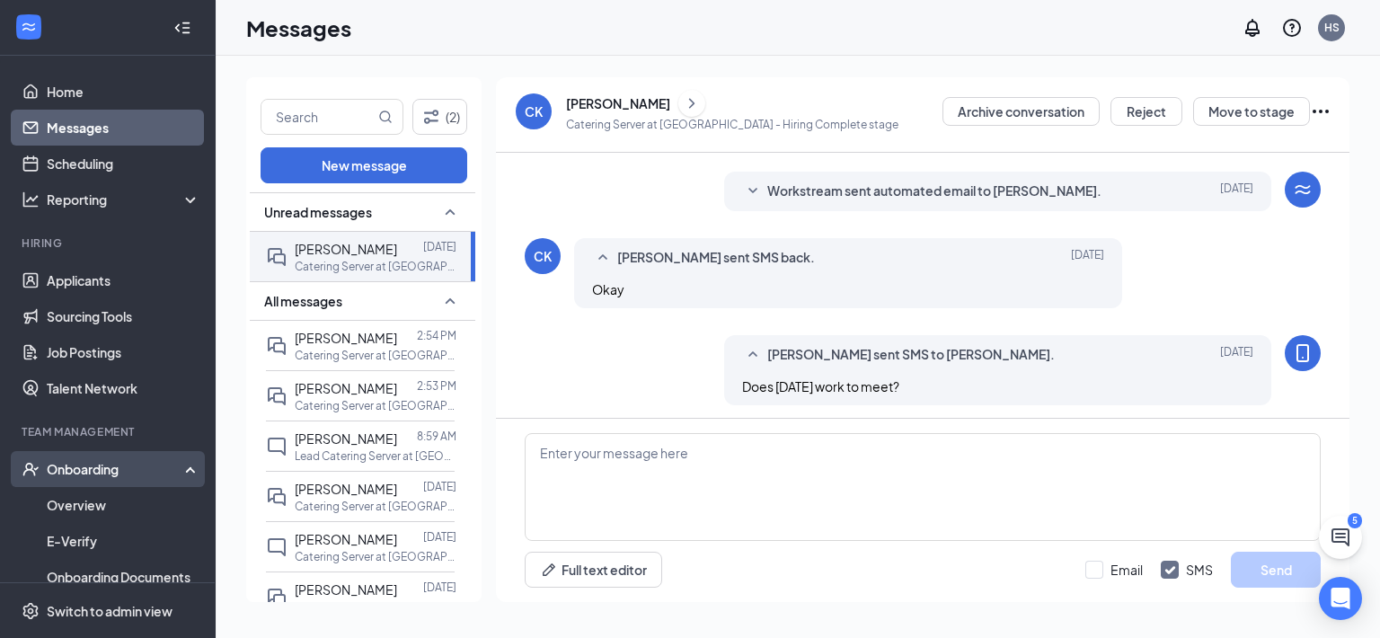
click at [83, 463] on div "Onboarding" at bounding box center [116, 469] width 138 height 18
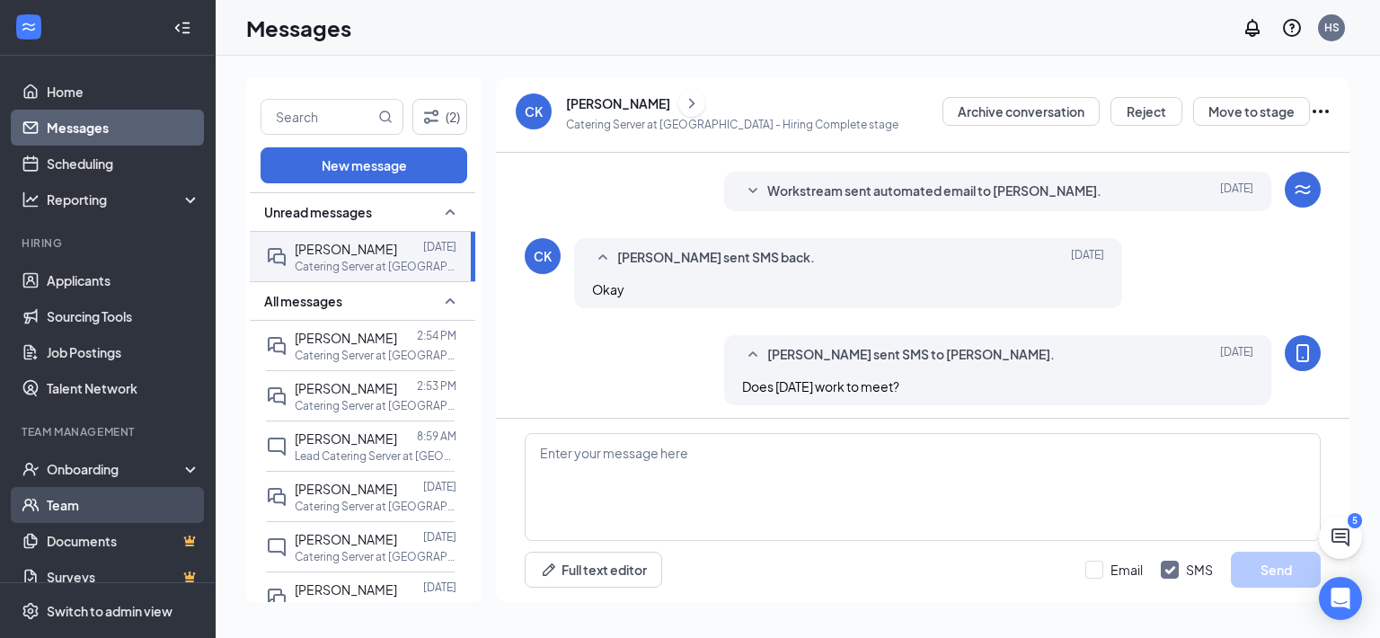
click at [75, 504] on link "Team" at bounding box center [124, 505] width 154 height 36
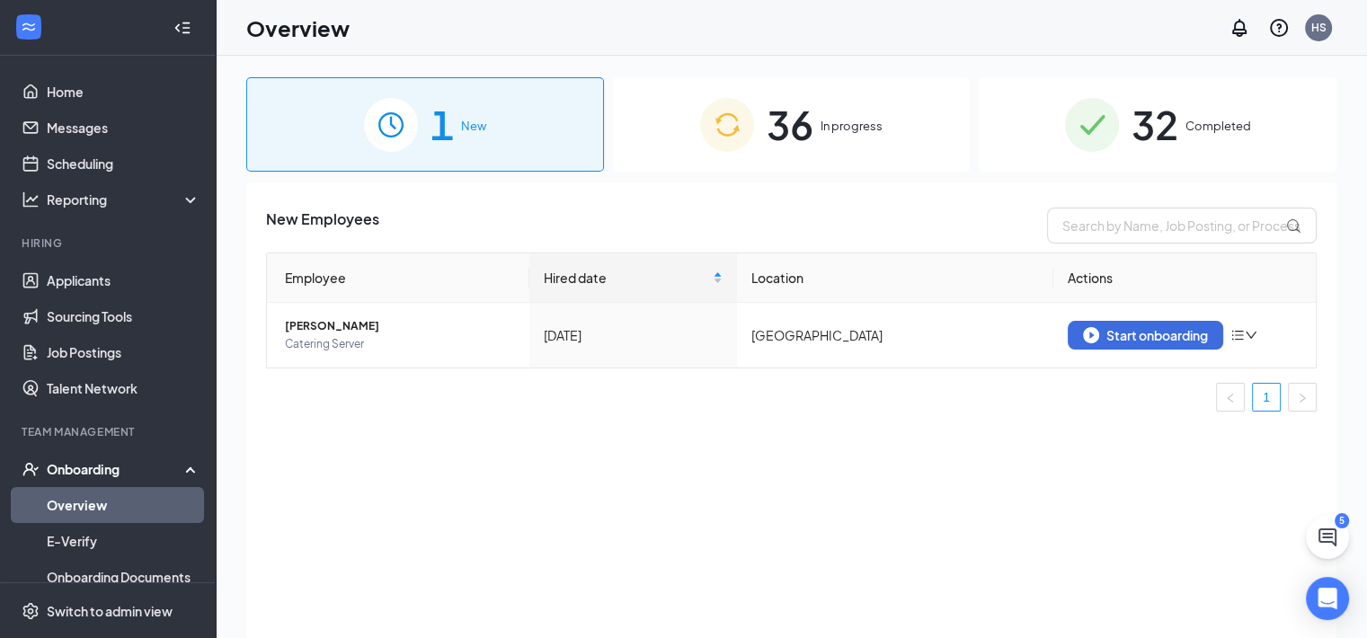
click at [880, 105] on div "36 In progress" at bounding box center [792, 124] width 358 height 94
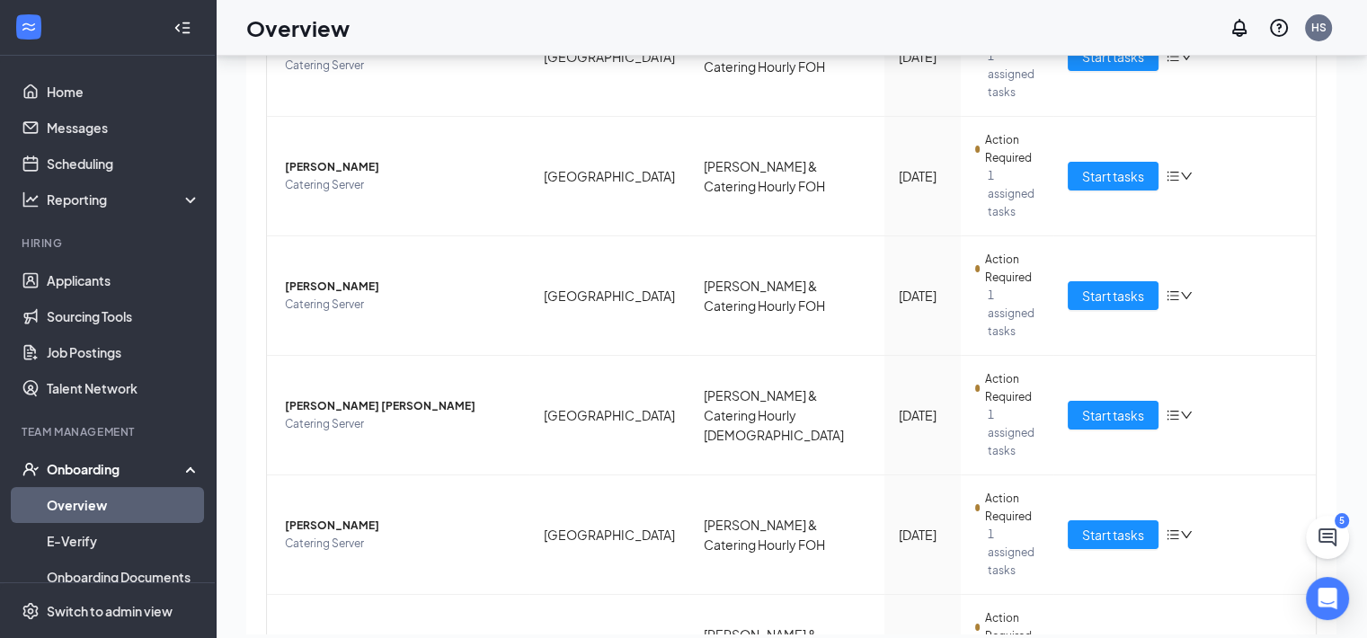
scroll to position [81, 0]
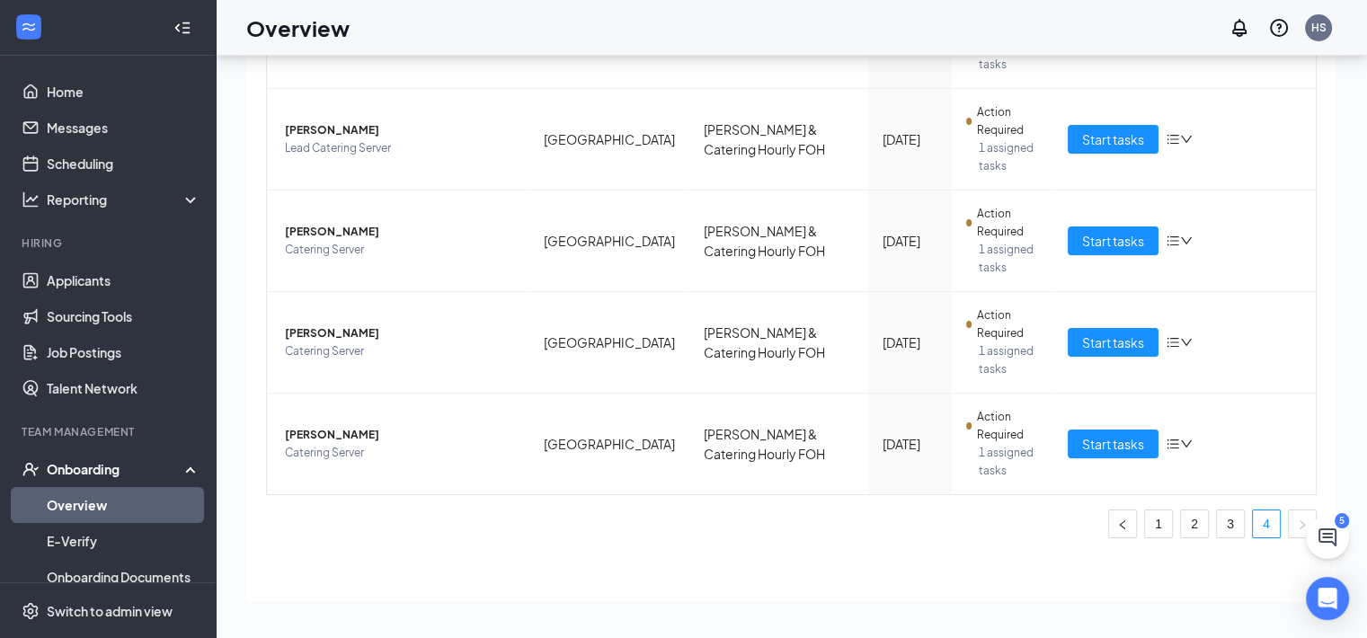
scroll to position [247, 0]
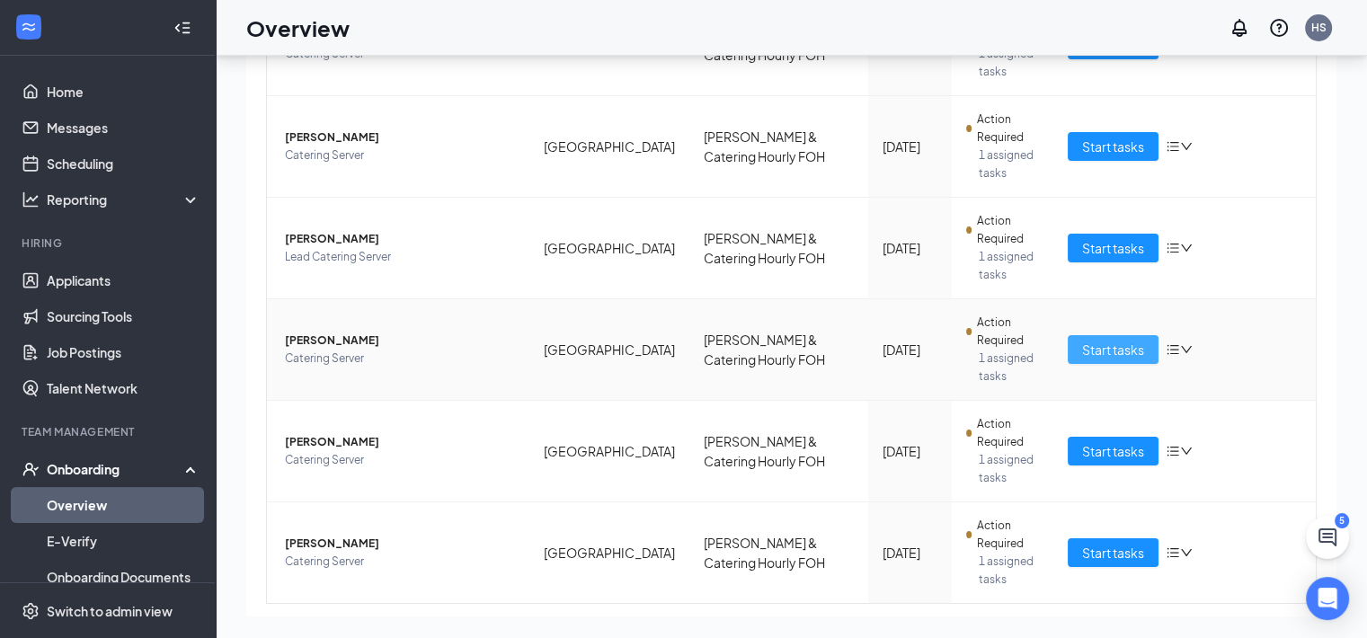
click at [1135, 335] on button "Start tasks" at bounding box center [1112, 349] width 91 height 29
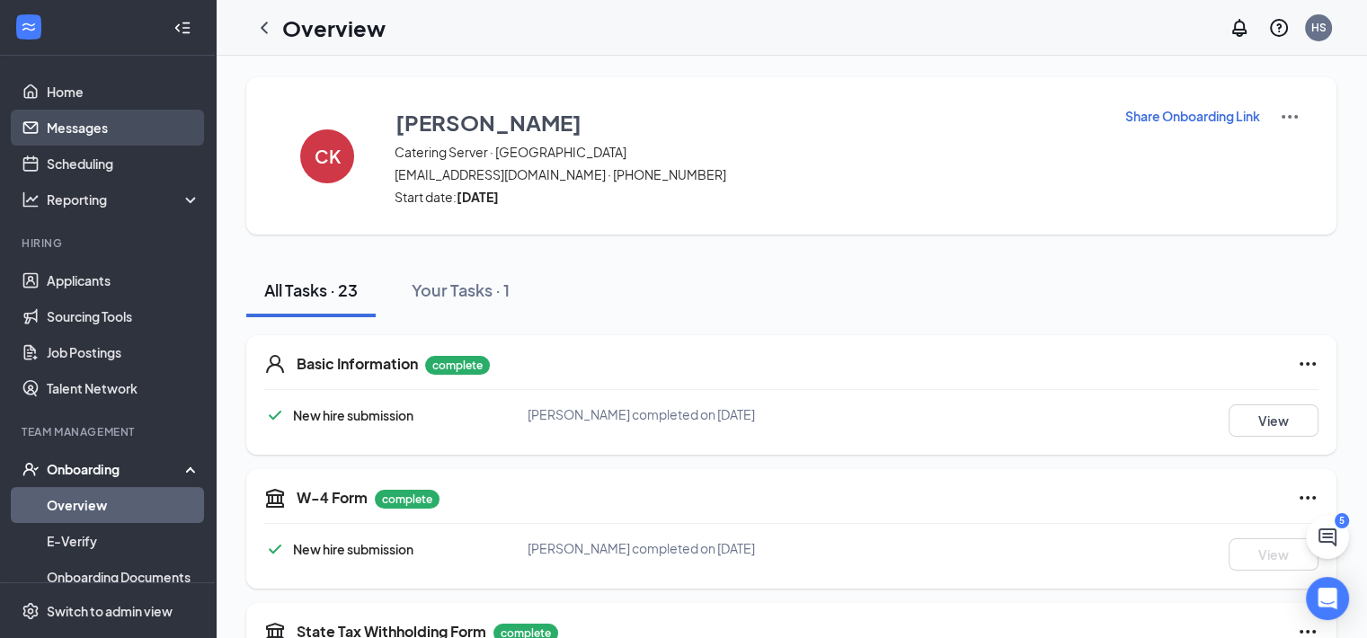
click at [91, 123] on link "Messages" at bounding box center [124, 128] width 154 height 36
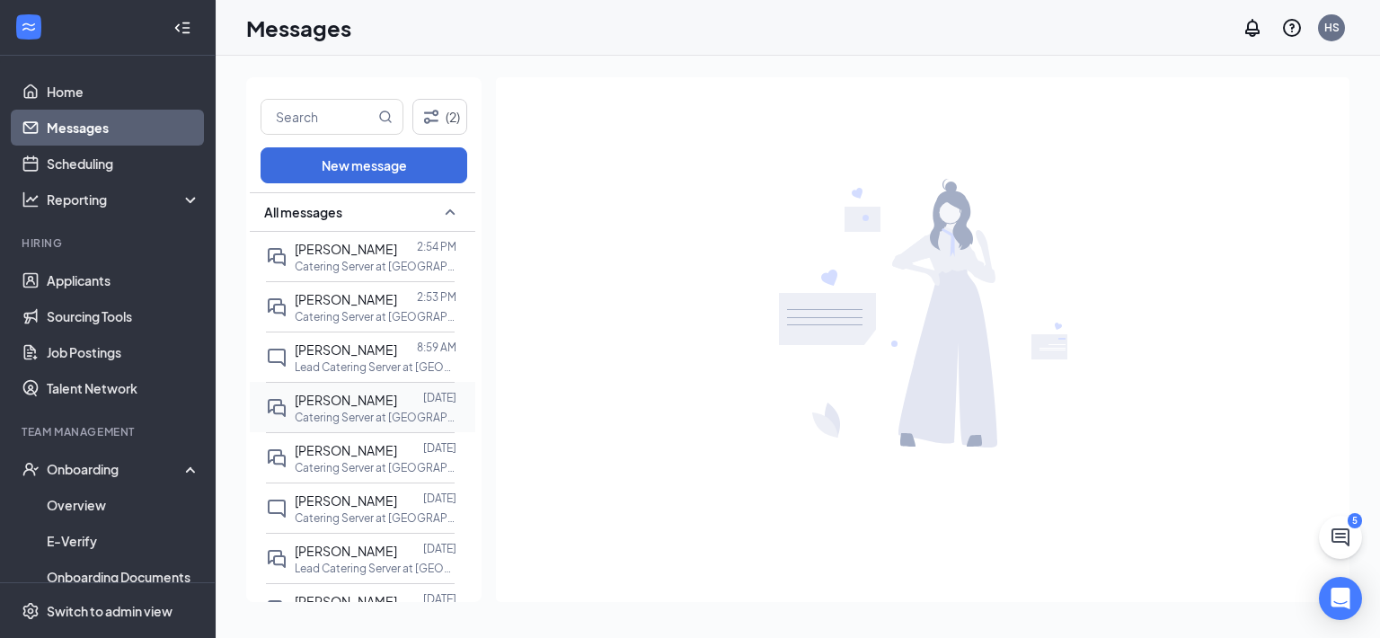
click at [397, 407] on div at bounding box center [410, 400] width 26 height 20
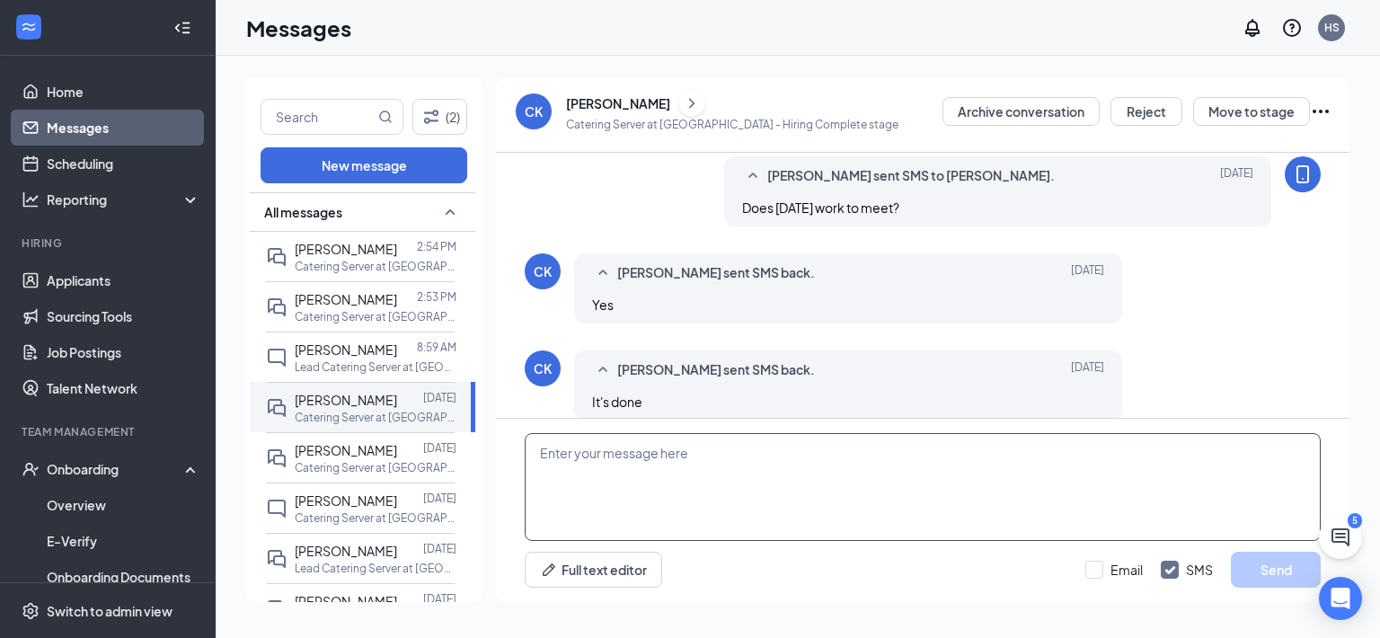
scroll to position [599, 0]
click at [629, 469] on textarea at bounding box center [923, 487] width 796 height 108
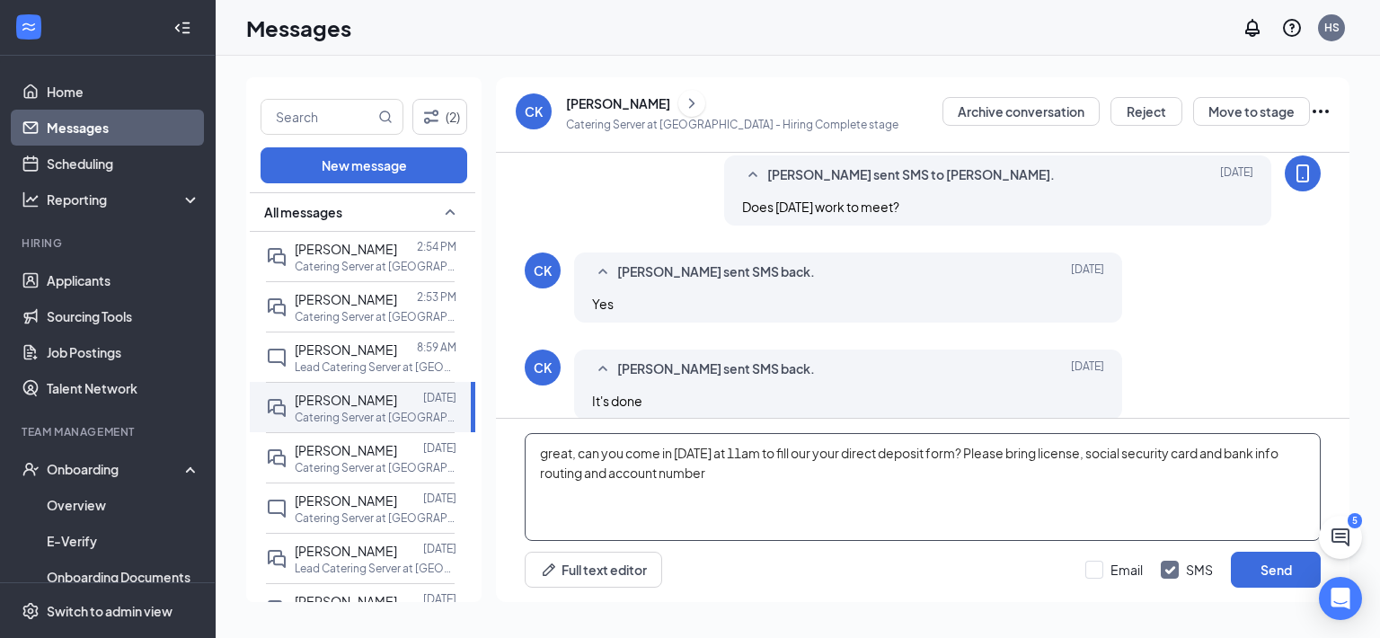
drag, startPoint x: 827, startPoint y: 455, endPoint x: 845, endPoint y: 500, distance: 48.4
click at [845, 500] on textarea "great, can you come in Monday at 11am to fill our your direct deposit form? Ple…" at bounding box center [923, 487] width 796 height 108
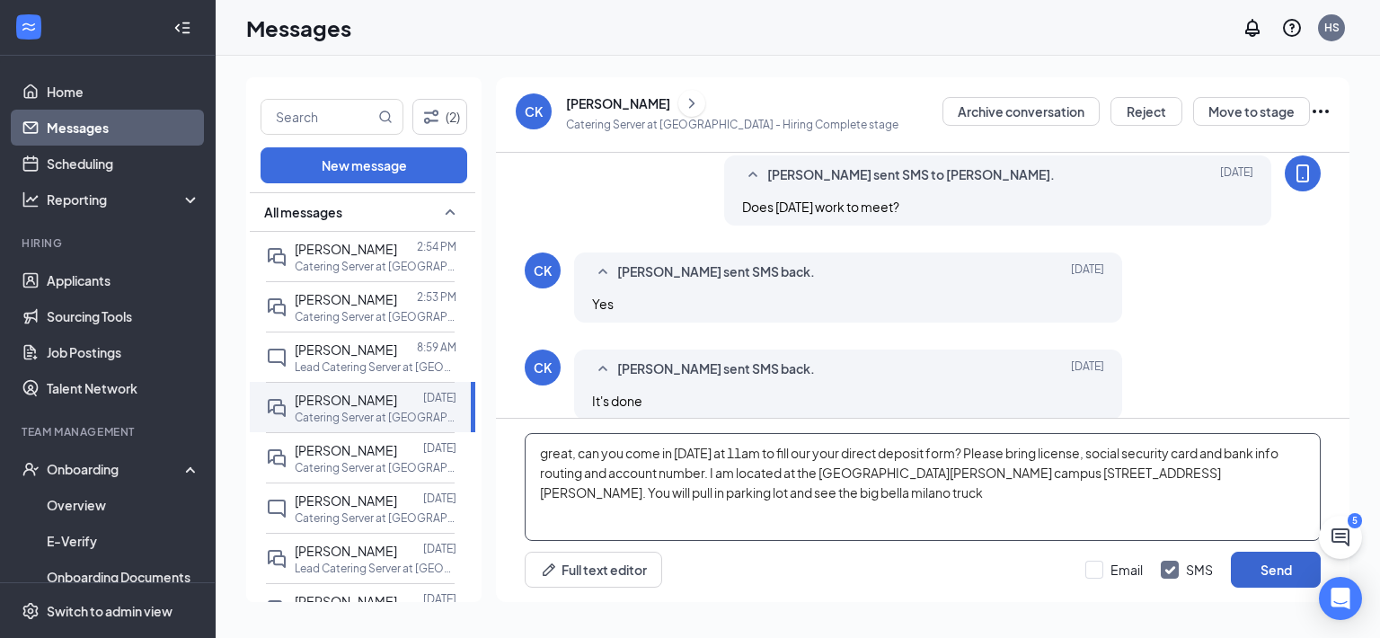
type textarea "great, can you come in Monday at 11am to fill our your direct deposit form? Ple…"
click at [1294, 569] on button "Send" at bounding box center [1276, 570] width 90 height 36
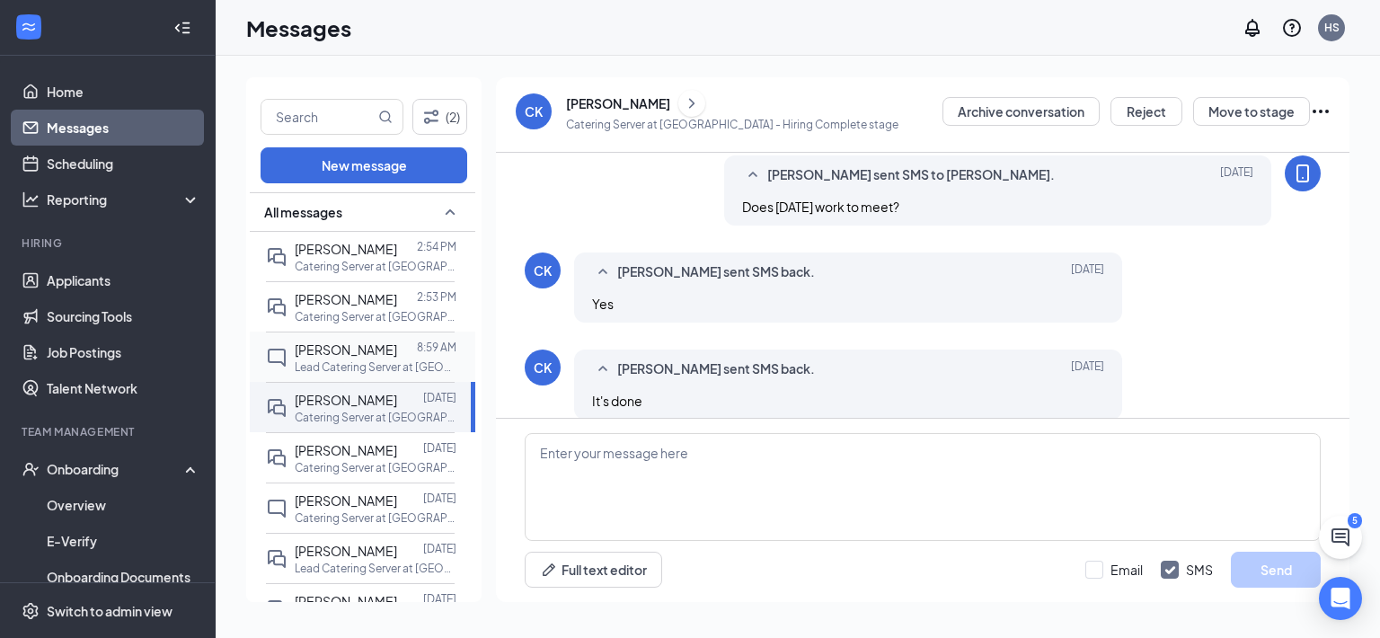
scroll to position [755, 0]
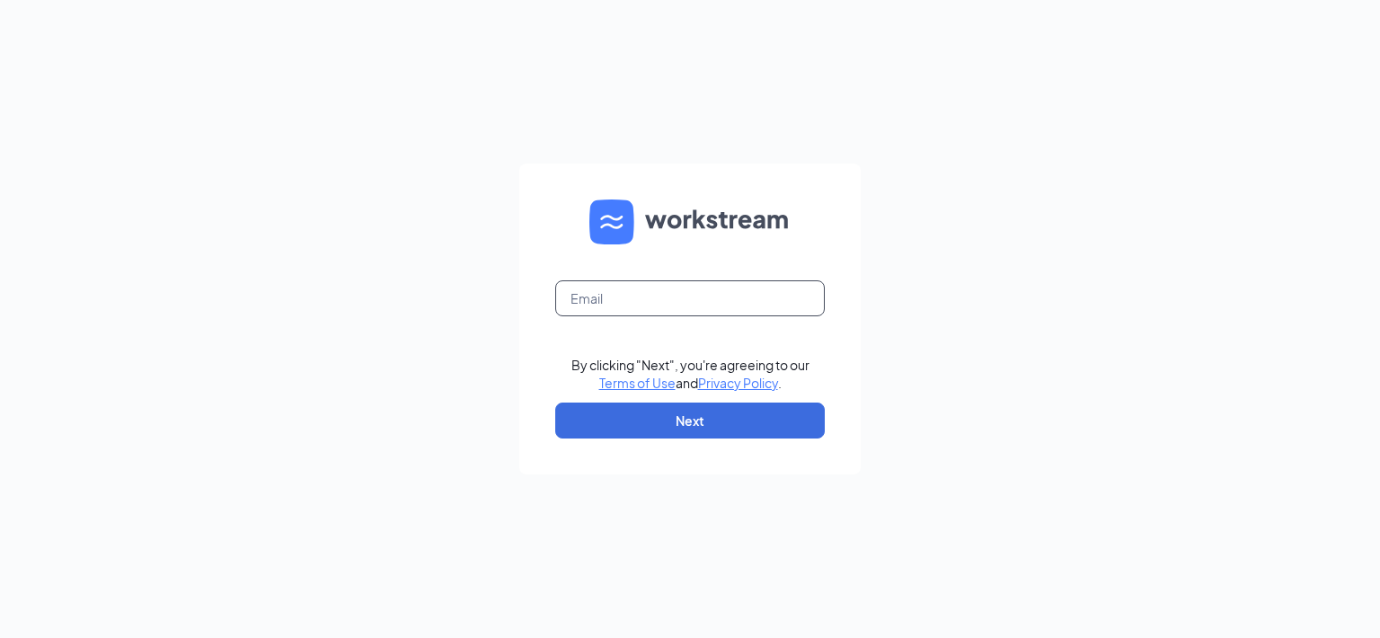
click at [753, 303] on input "text" at bounding box center [690, 298] width 270 height 36
type input "[EMAIL_ADDRESS][DOMAIN_NAME]"
click at [693, 416] on button "Next" at bounding box center [690, 421] width 270 height 36
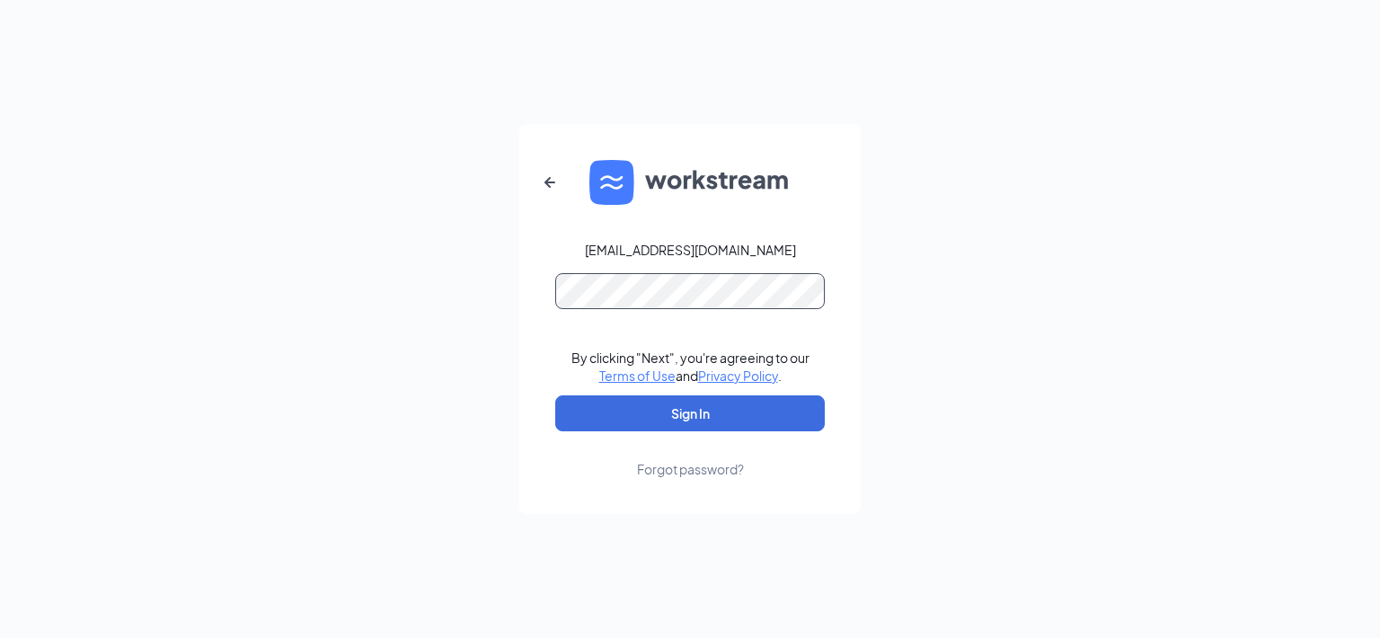
click at [555, 395] on button "Sign In" at bounding box center [690, 413] width 270 height 36
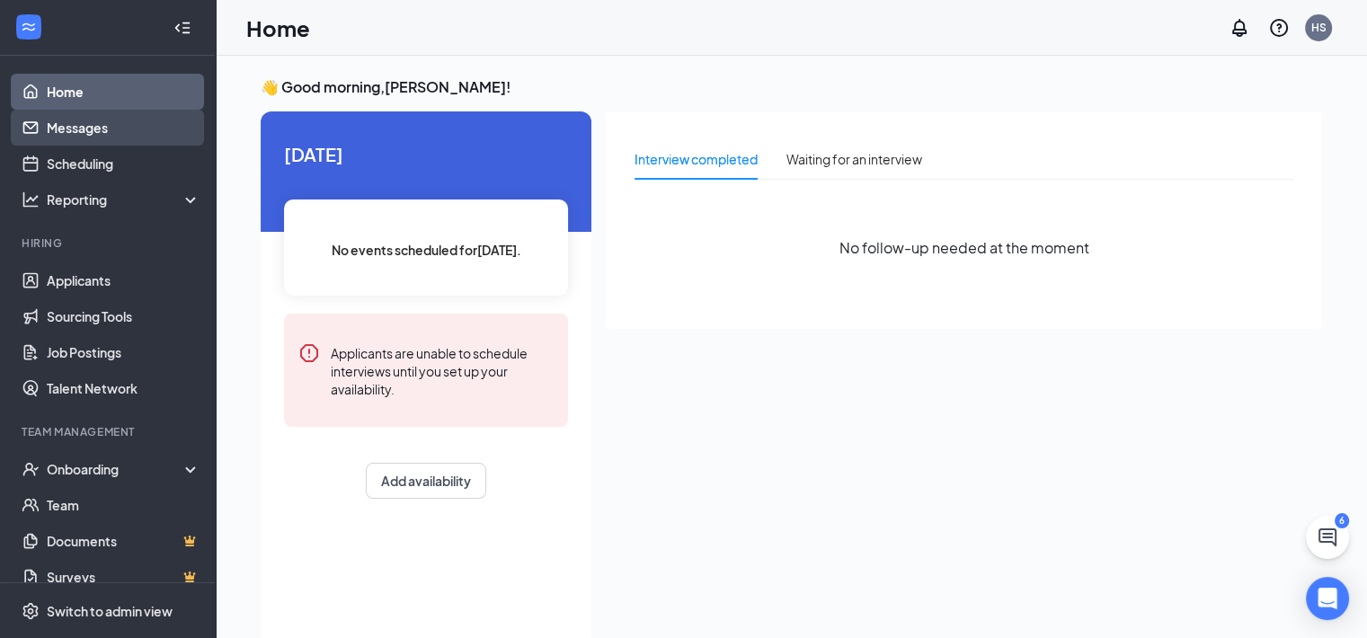
click at [72, 130] on link "Messages" at bounding box center [124, 128] width 154 height 36
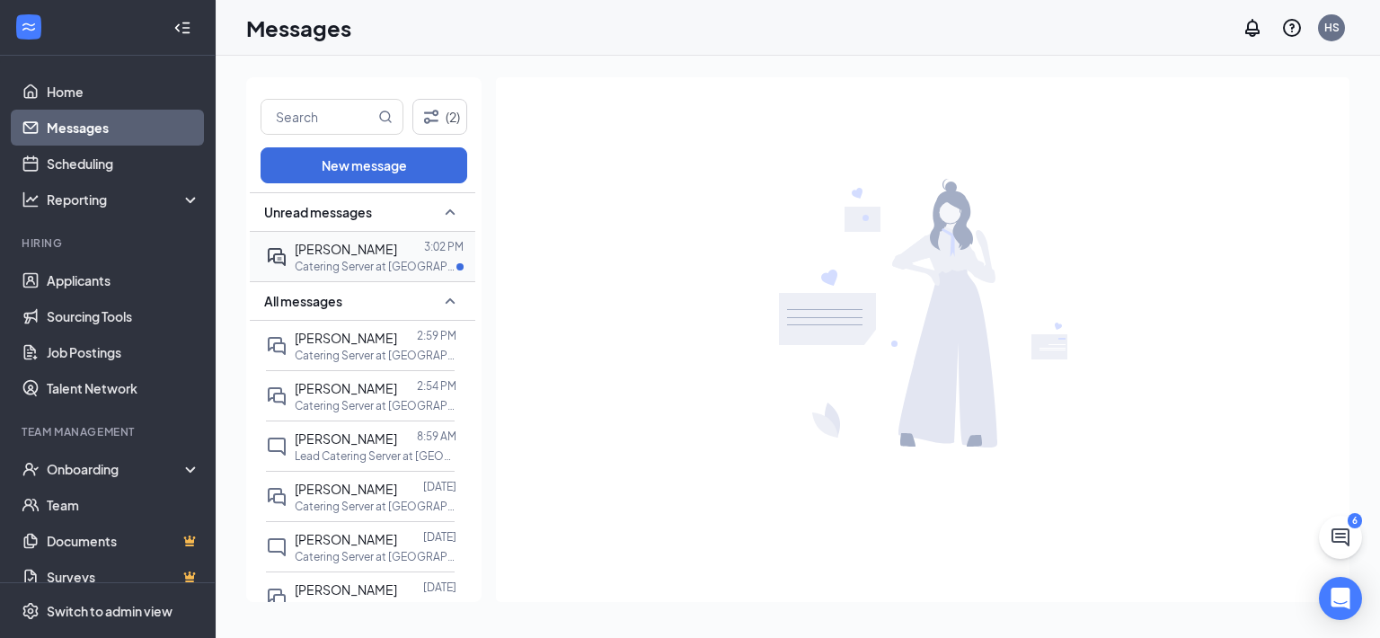
click at [341, 249] on span "[PERSON_NAME]" at bounding box center [346, 249] width 102 height 16
